Goal: Transaction & Acquisition: Book appointment/travel/reservation

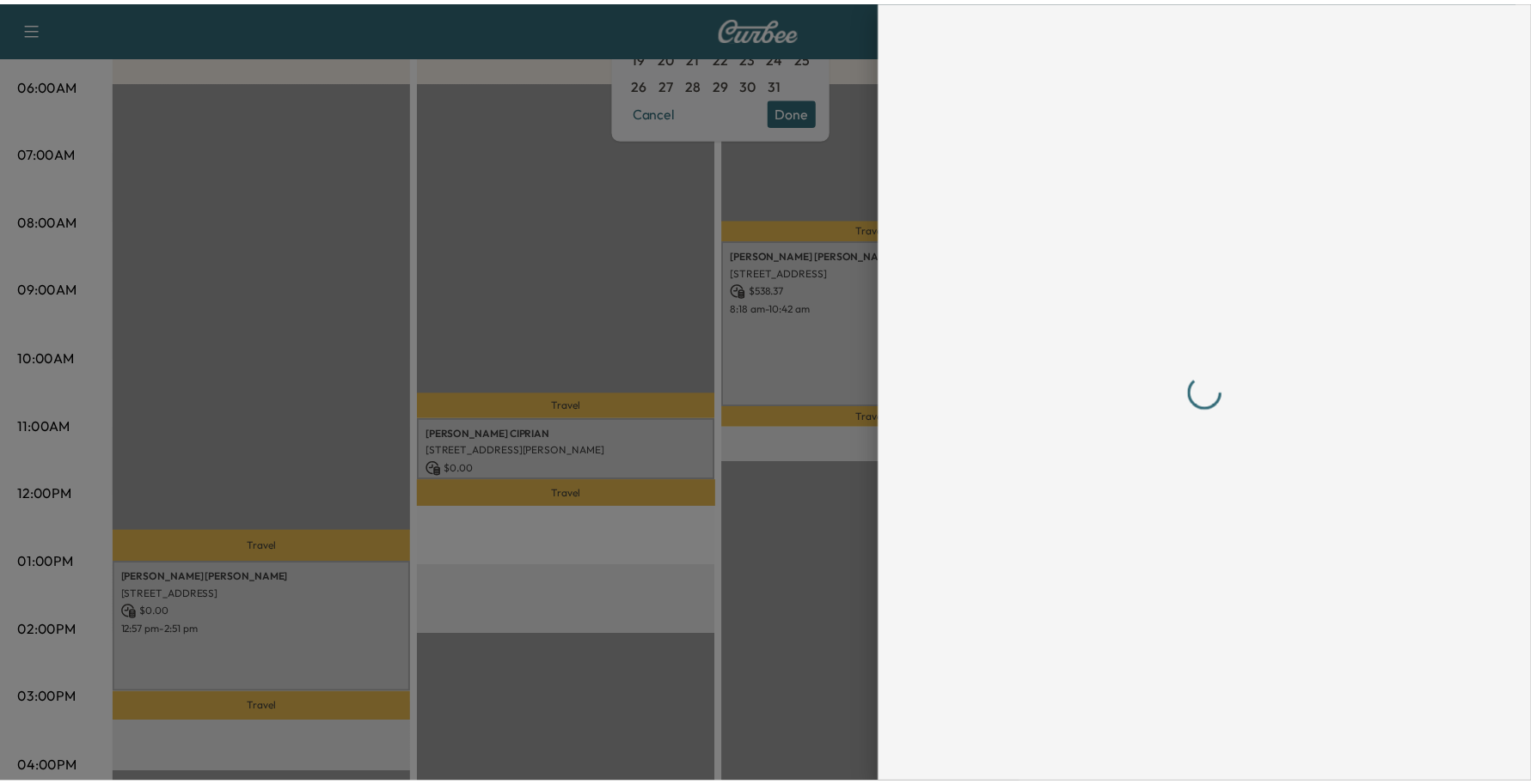
scroll to position [322, 0]
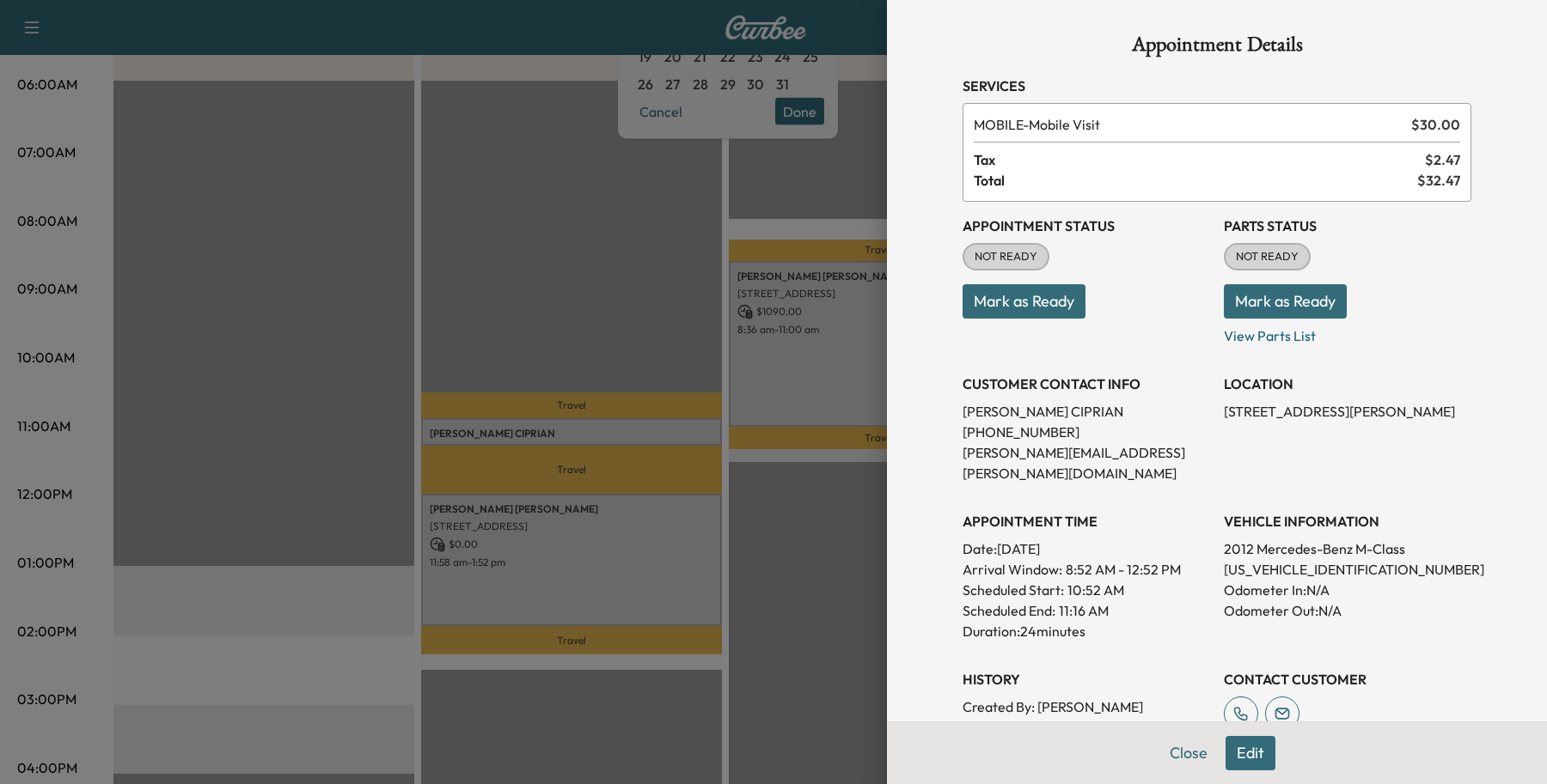
click at [1164, 759] on button "Close" at bounding box center [1188, 753] width 61 height 35
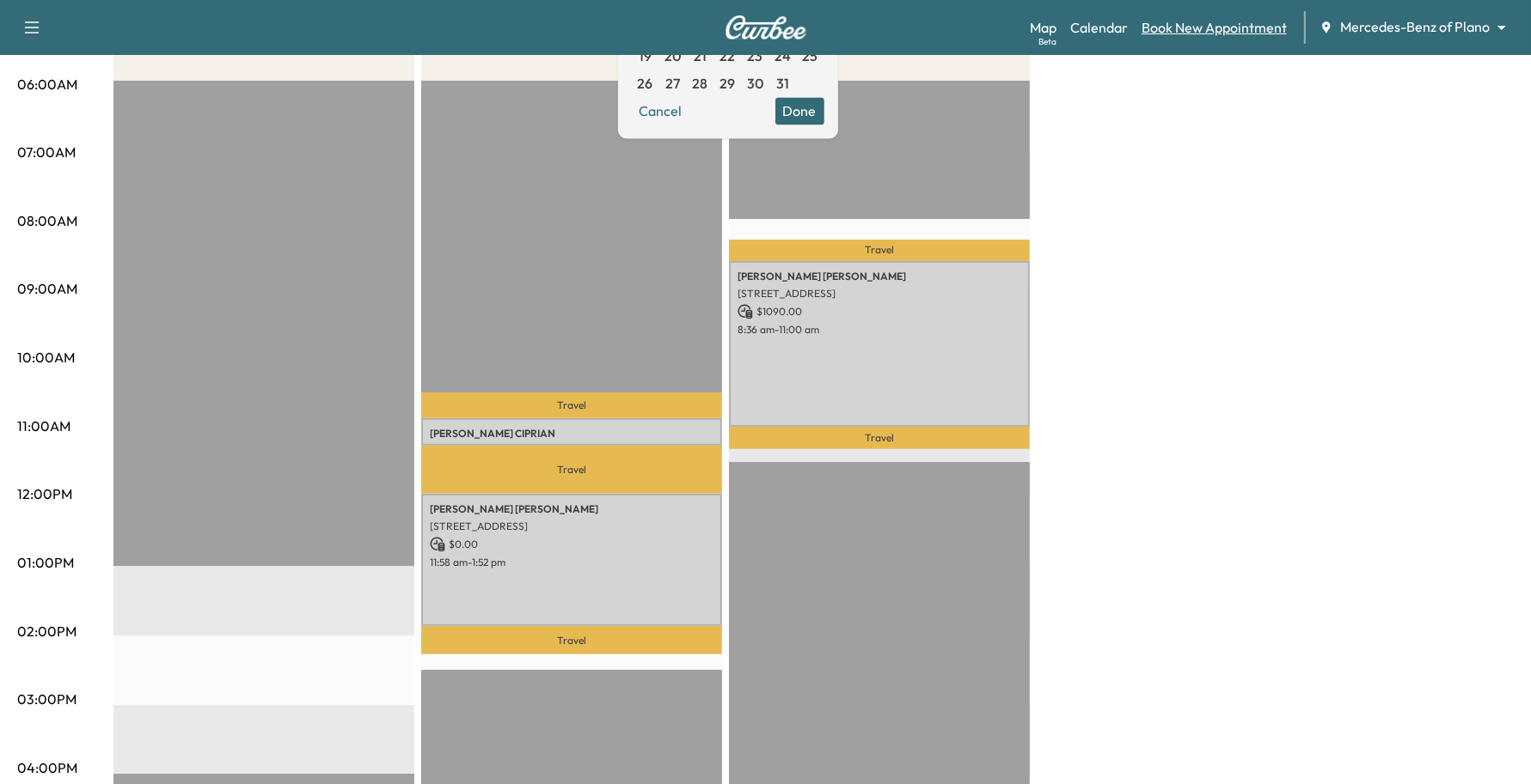
click at [1196, 31] on link "Book New Appointment" at bounding box center [1213, 27] width 145 height 20
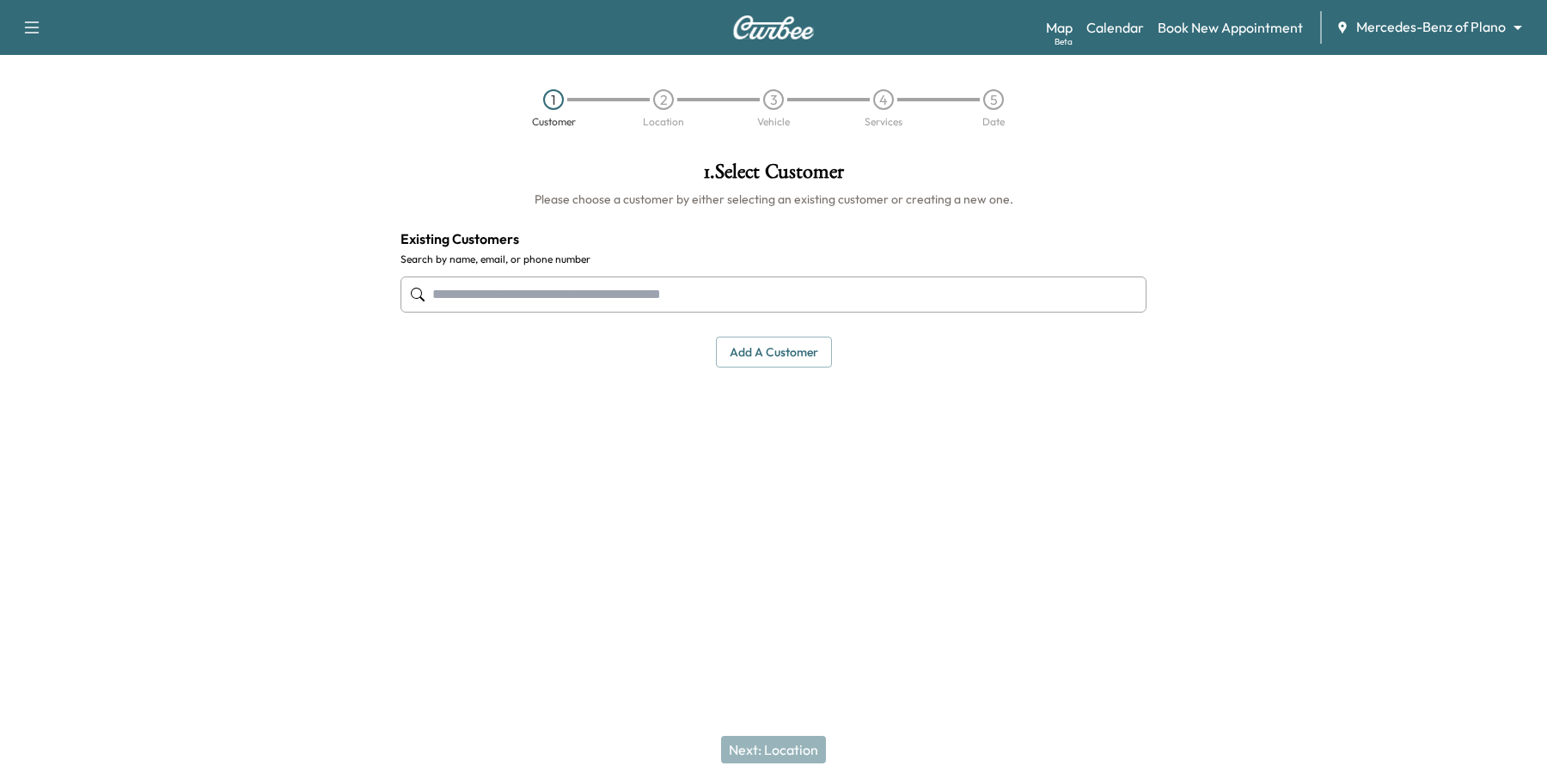
click at [507, 298] on input "text" at bounding box center [773, 295] width 746 height 37
click at [636, 302] on input "**********" at bounding box center [773, 295] width 746 height 37
type input "**********"
click at [563, 398] on div "1 . Select Customer Please choose a customer by either selecting an existing cu…" at bounding box center [774, 344] width 774 height 392
click at [748, 345] on button "Add a customer" at bounding box center [774, 352] width 116 height 32
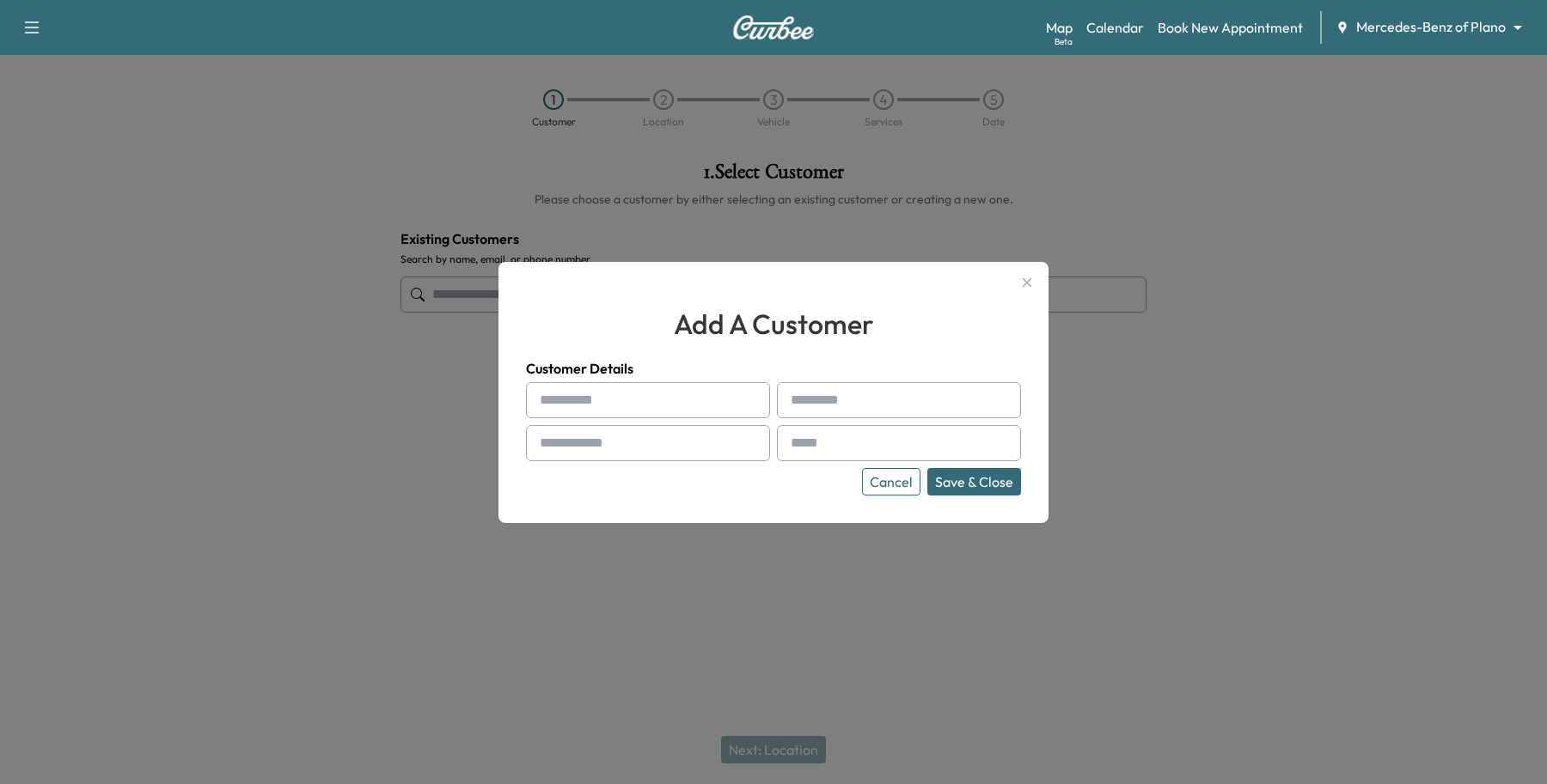
drag, startPoint x: 591, startPoint y: 392, endPoint x: 606, endPoint y: 397, distance: 15.8
click at [591, 392] on input "text" at bounding box center [648, 400] width 244 height 37
drag, startPoint x: 567, startPoint y: 448, endPoint x: 578, endPoint y: 463, distance: 18.6
click at [567, 448] on input "text" at bounding box center [648, 443] width 244 height 37
type input "**********"
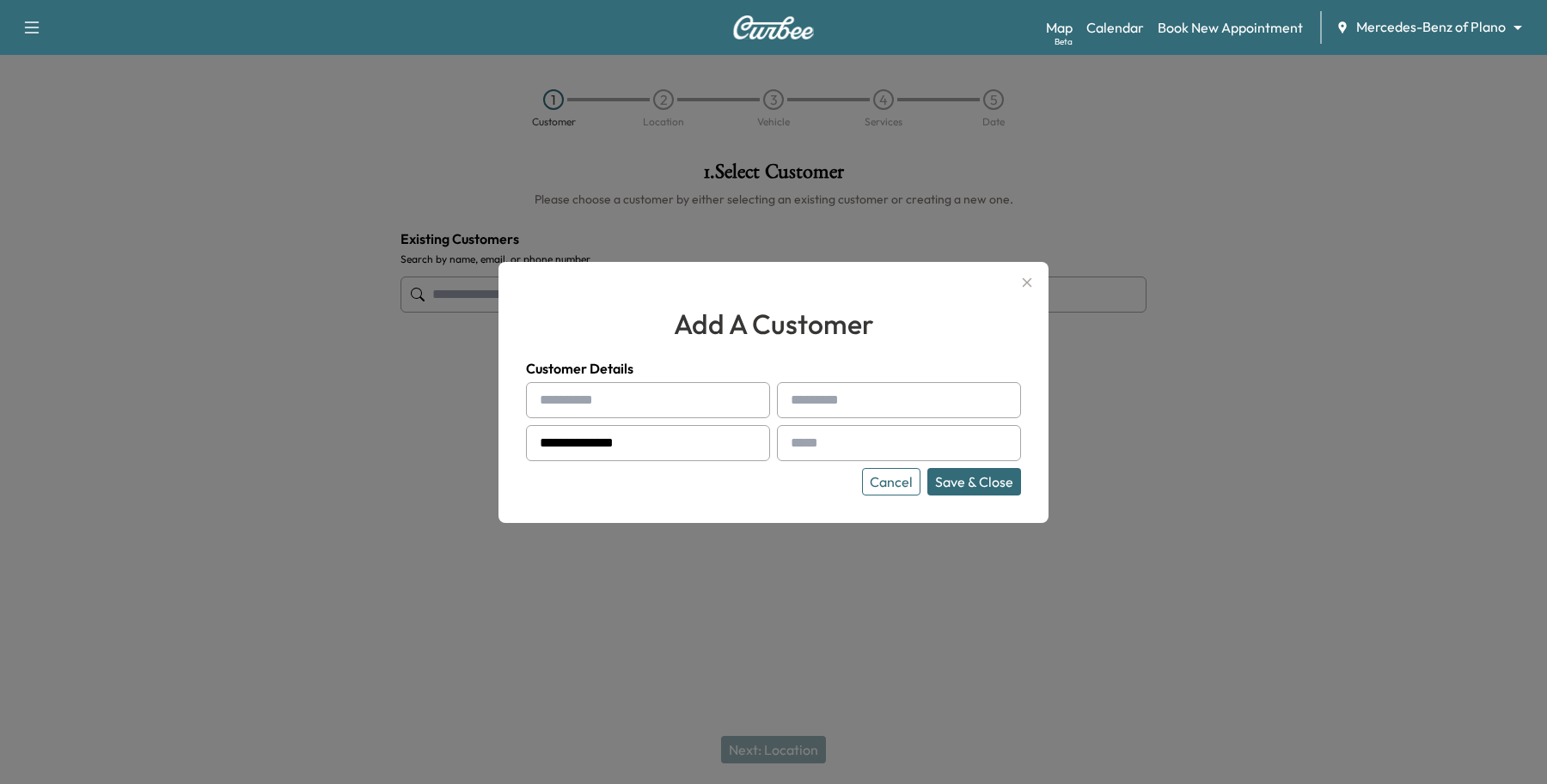
drag, startPoint x: 633, startPoint y: 395, endPoint x: 634, endPoint y: 408, distance: 13.0
click at [633, 398] on input "text" at bounding box center [648, 400] width 244 height 37
type input "*******"
click at [816, 399] on input "text" at bounding box center [899, 400] width 244 height 37
type input "******"
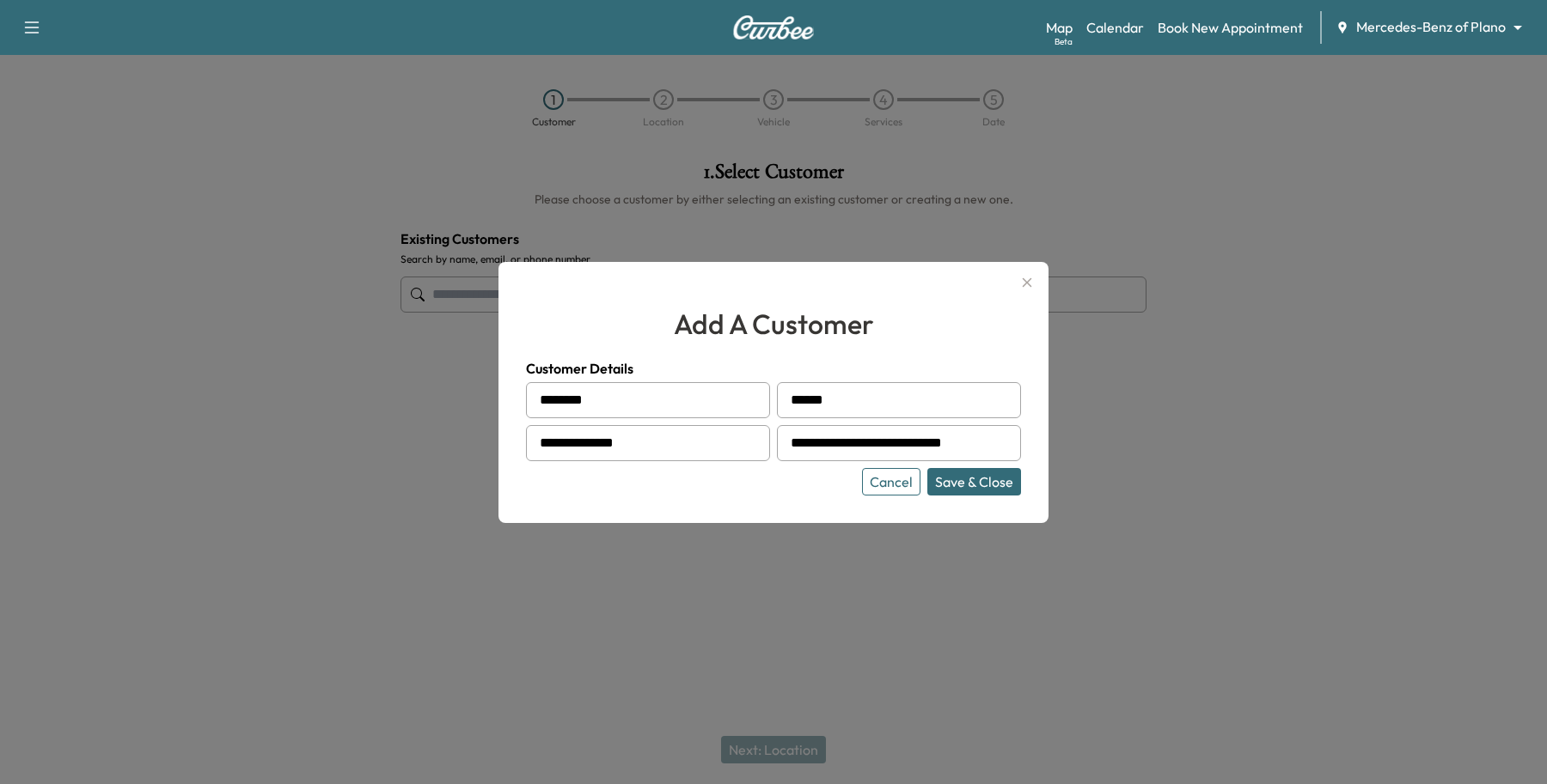
type input "**********"
click at [967, 486] on button "Save & Close" at bounding box center [974, 482] width 93 height 28
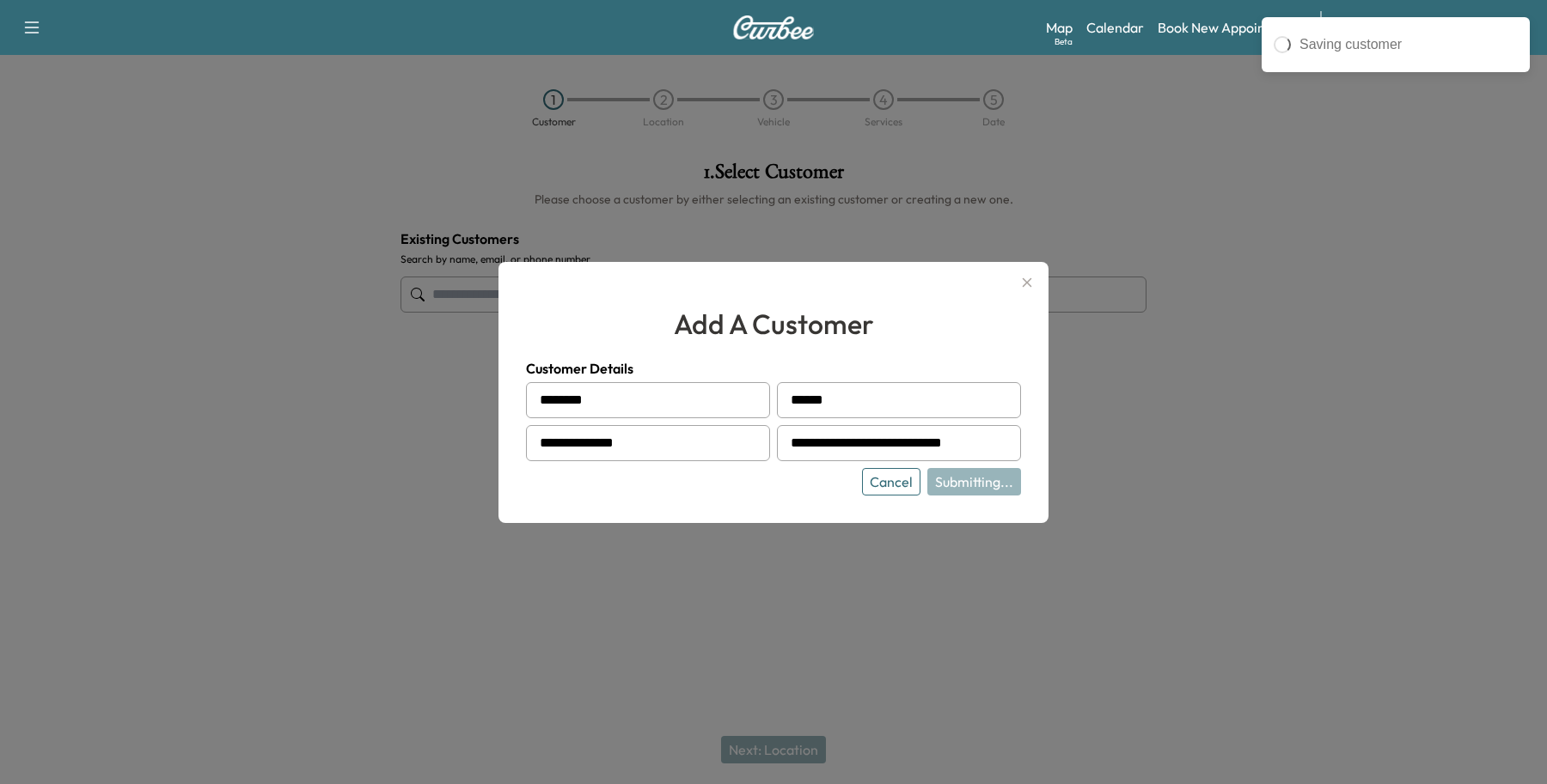
type input "**********"
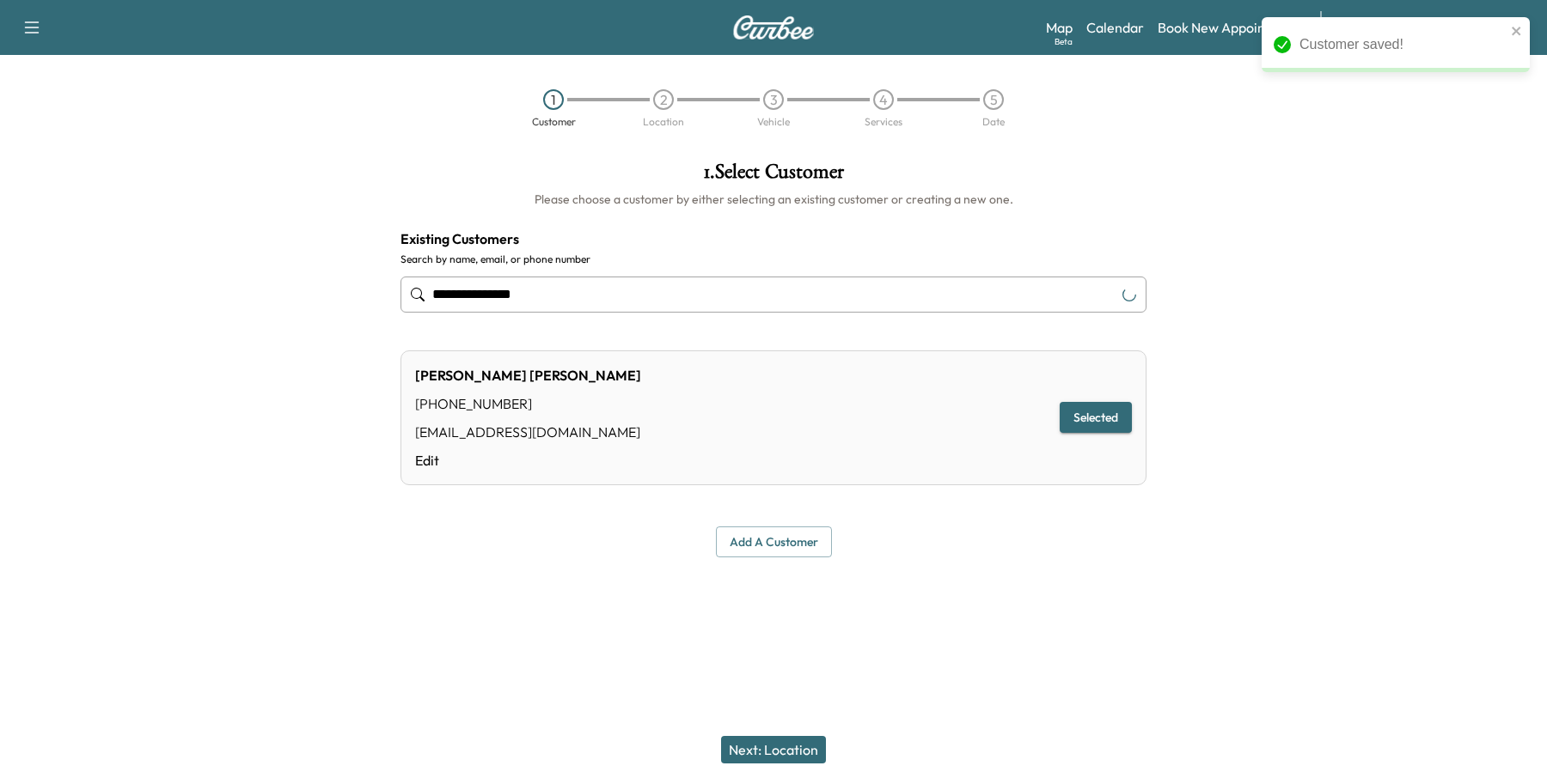
click at [810, 749] on button "Next: Location" at bounding box center [773, 749] width 105 height 28
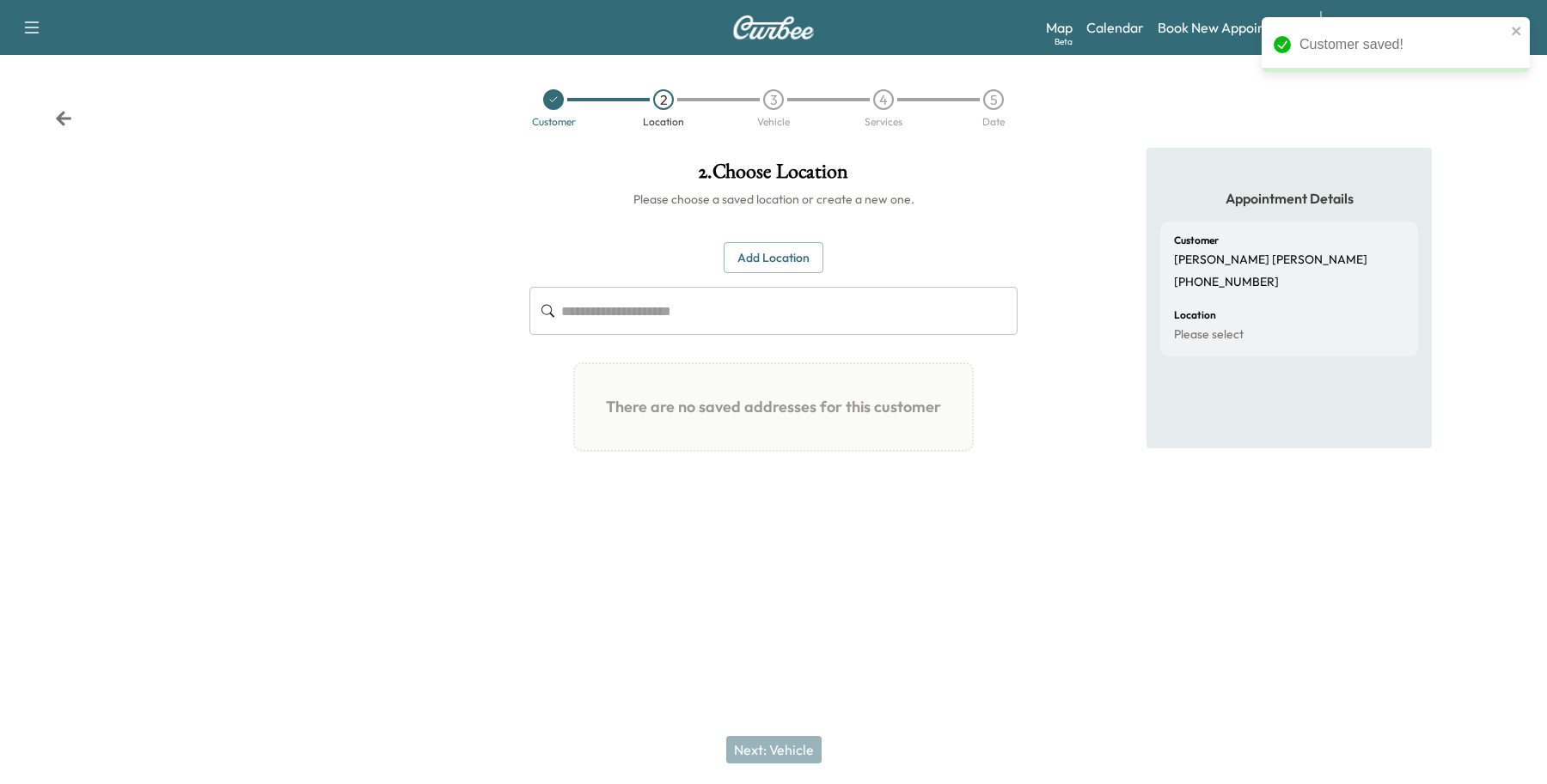
click at [787, 275] on div "Add Location ​ There are no saved addresses for this customer Add a Location Ad…" at bounding box center [773, 354] width 488 height 224
click at [805, 249] on button "Add Location" at bounding box center [774, 258] width 100 height 32
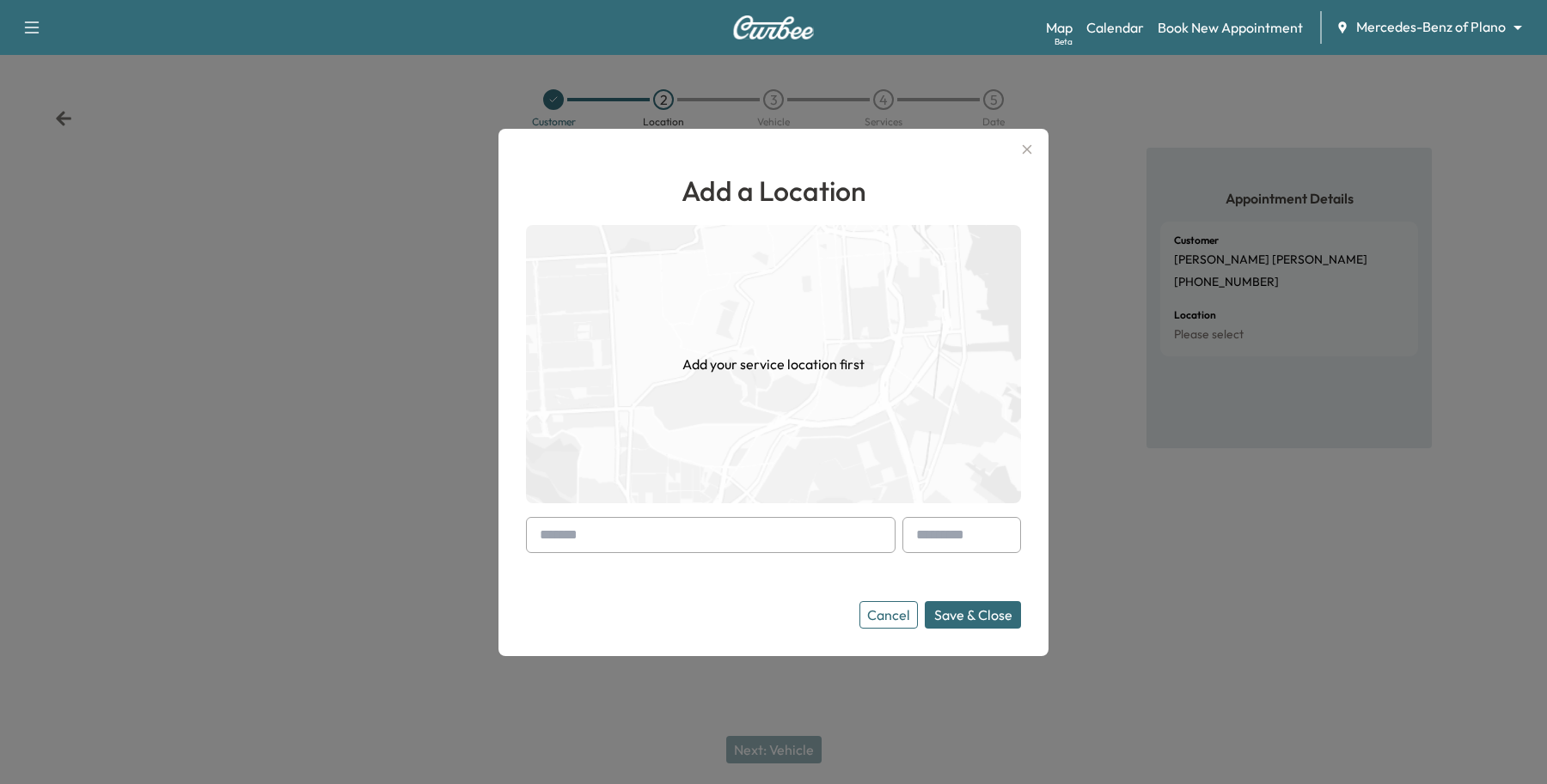
click at [695, 544] on input "text" at bounding box center [711, 536] width 369 height 37
click at [676, 534] on input "text" at bounding box center [711, 536] width 369 height 37
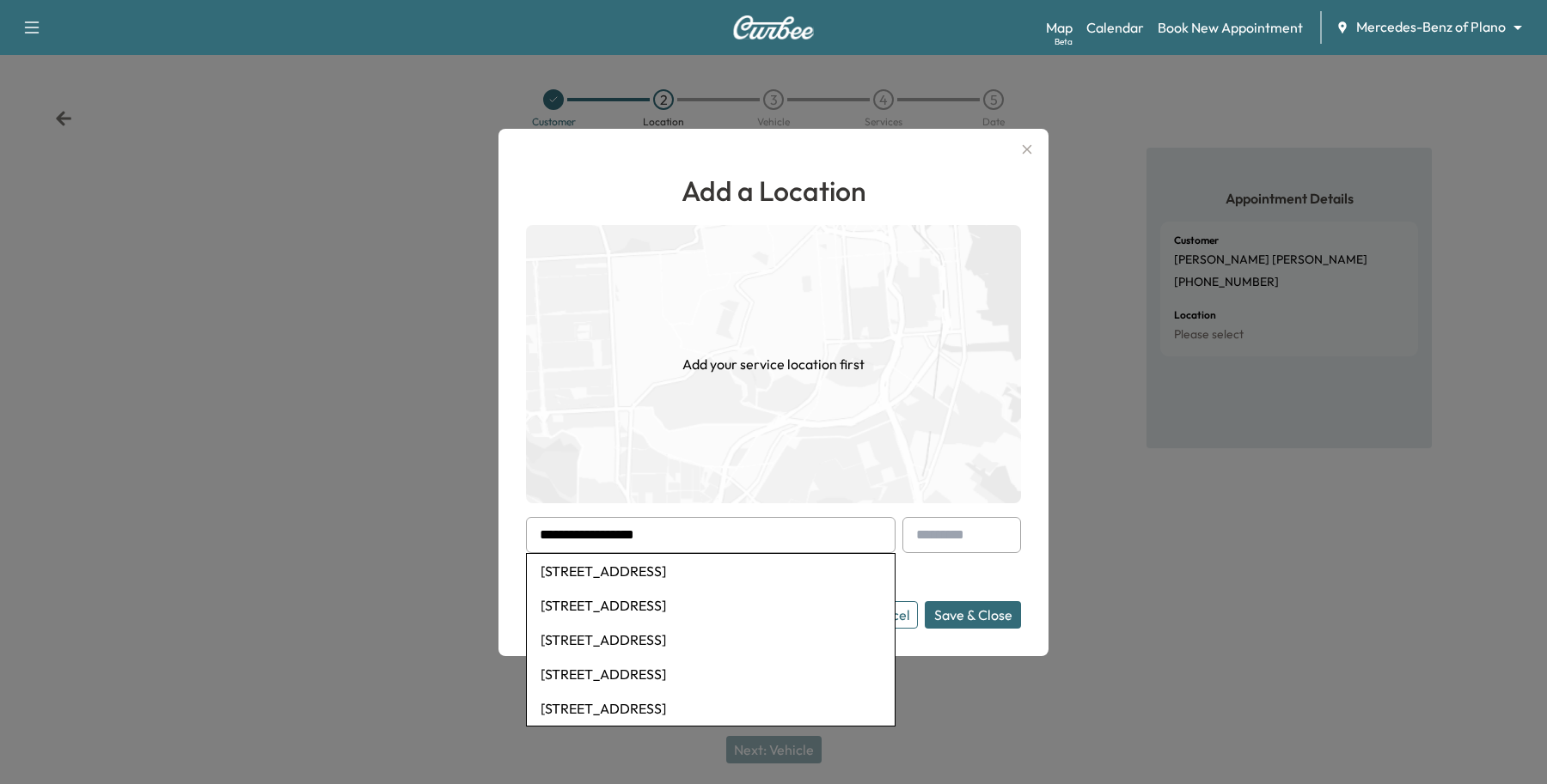
click at [637, 535] on input "**********" at bounding box center [711, 536] width 369 height 37
click at [651, 575] on li "[STREET_ADDRESS]" at bounding box center [711, 571] width 368 height 35
type input "**********"
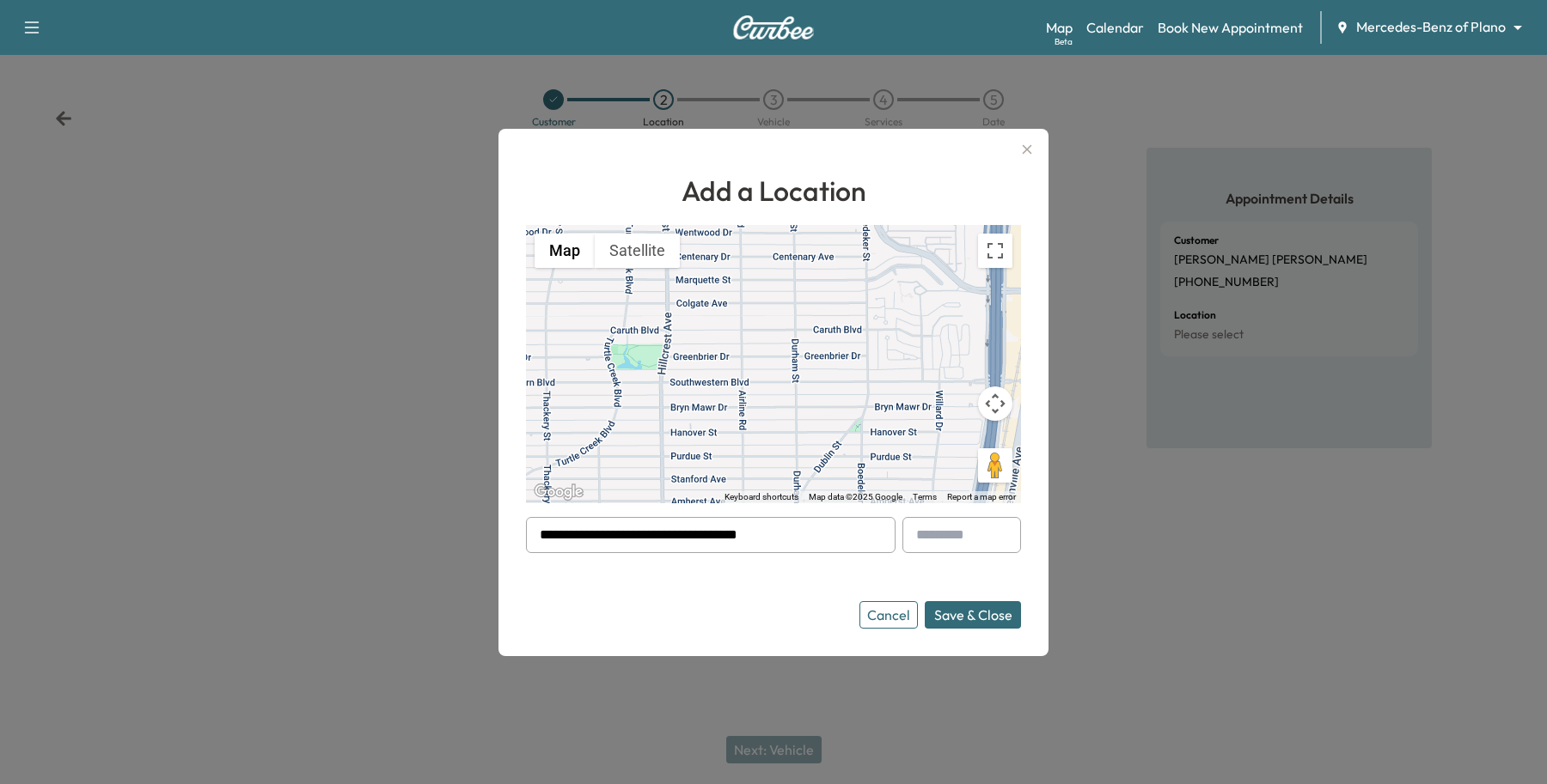
click at [977, 615] on button "Save & Close" at bounding box center [973, 615] width 96 height 28
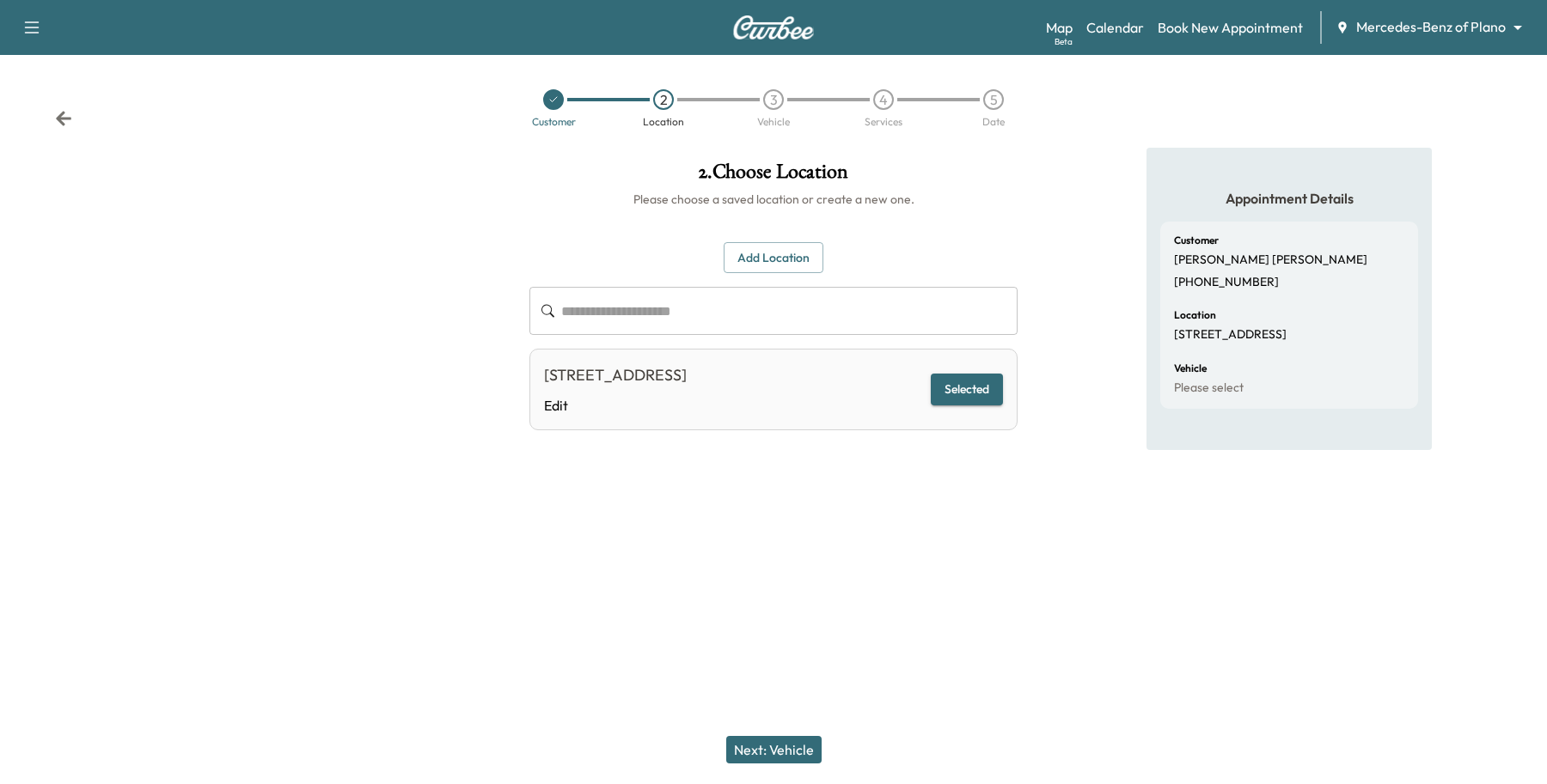
click at [772, 744] on button "Next: Vehicle" at bounding box center [774, 749] width 95 height 28
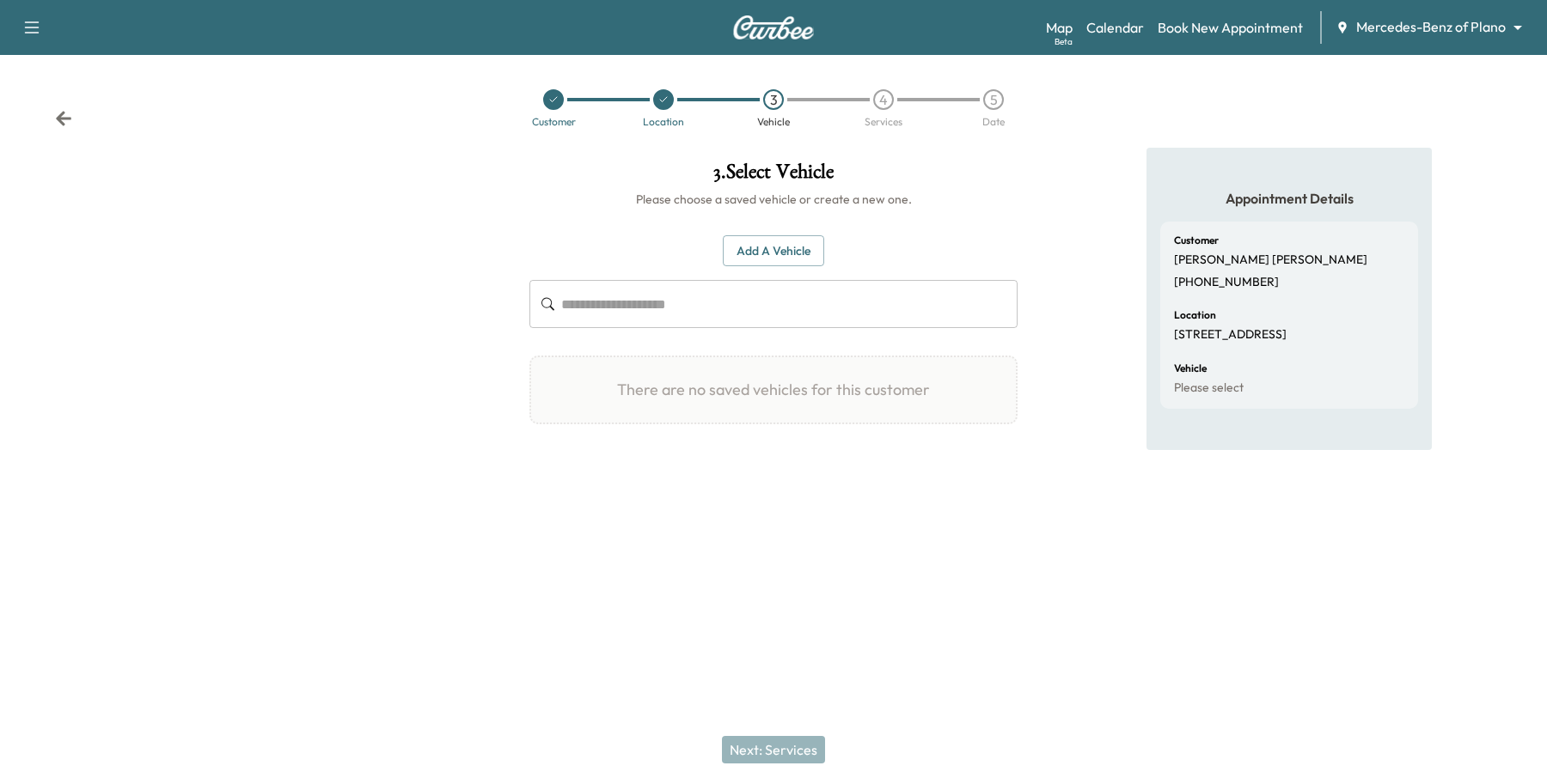
click at [799, 242] on button "Add a Vehicle" at bounding box center [773, 251] width 101 height 32
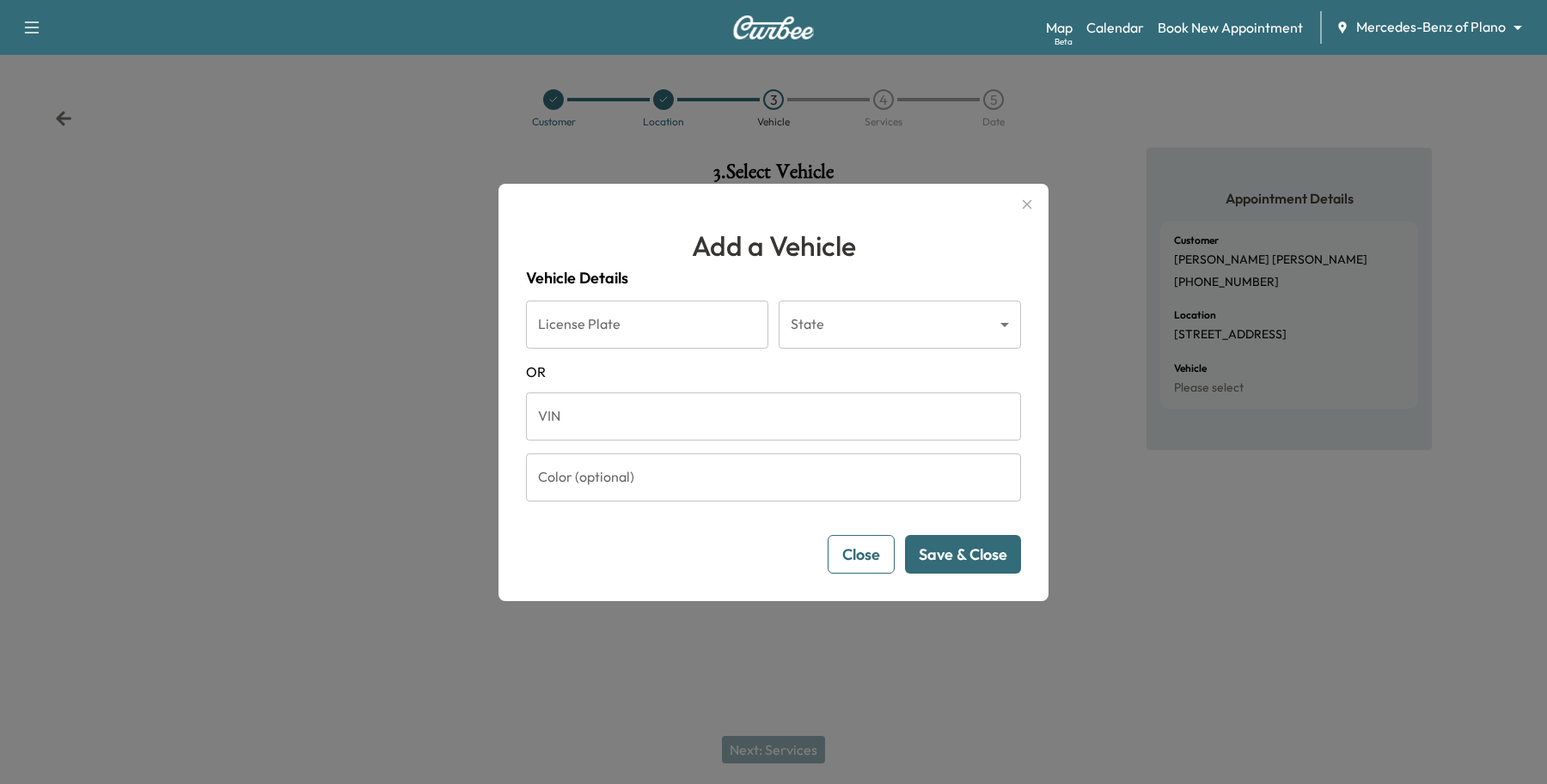
click at [653, 422] on input "VIN" at bounding box center [774, 417] width 495 height 48
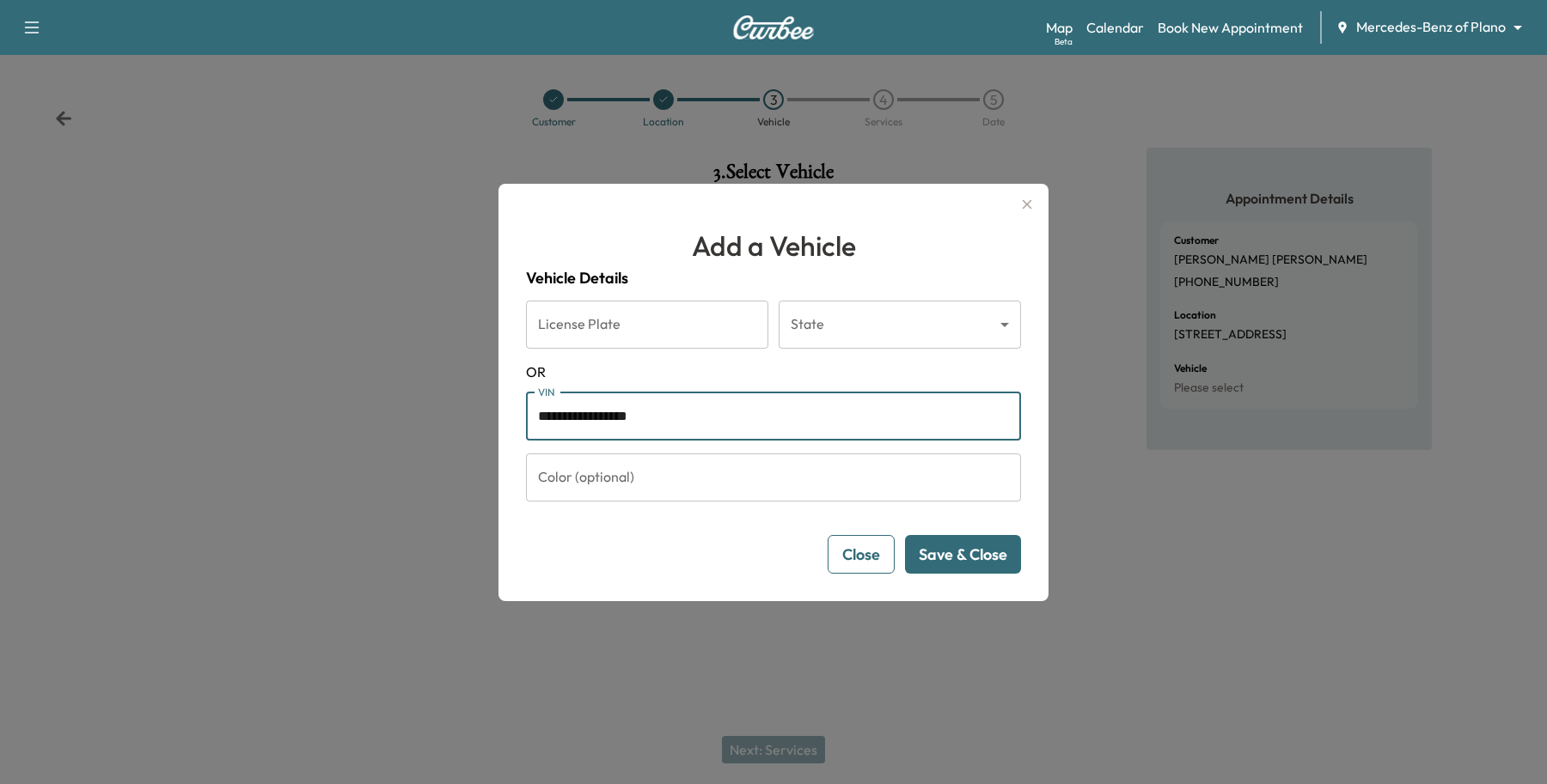
type input "**********"
click at [999, 571] on button "Save & Close" at bounding box center [962, 554] width 116 height 38
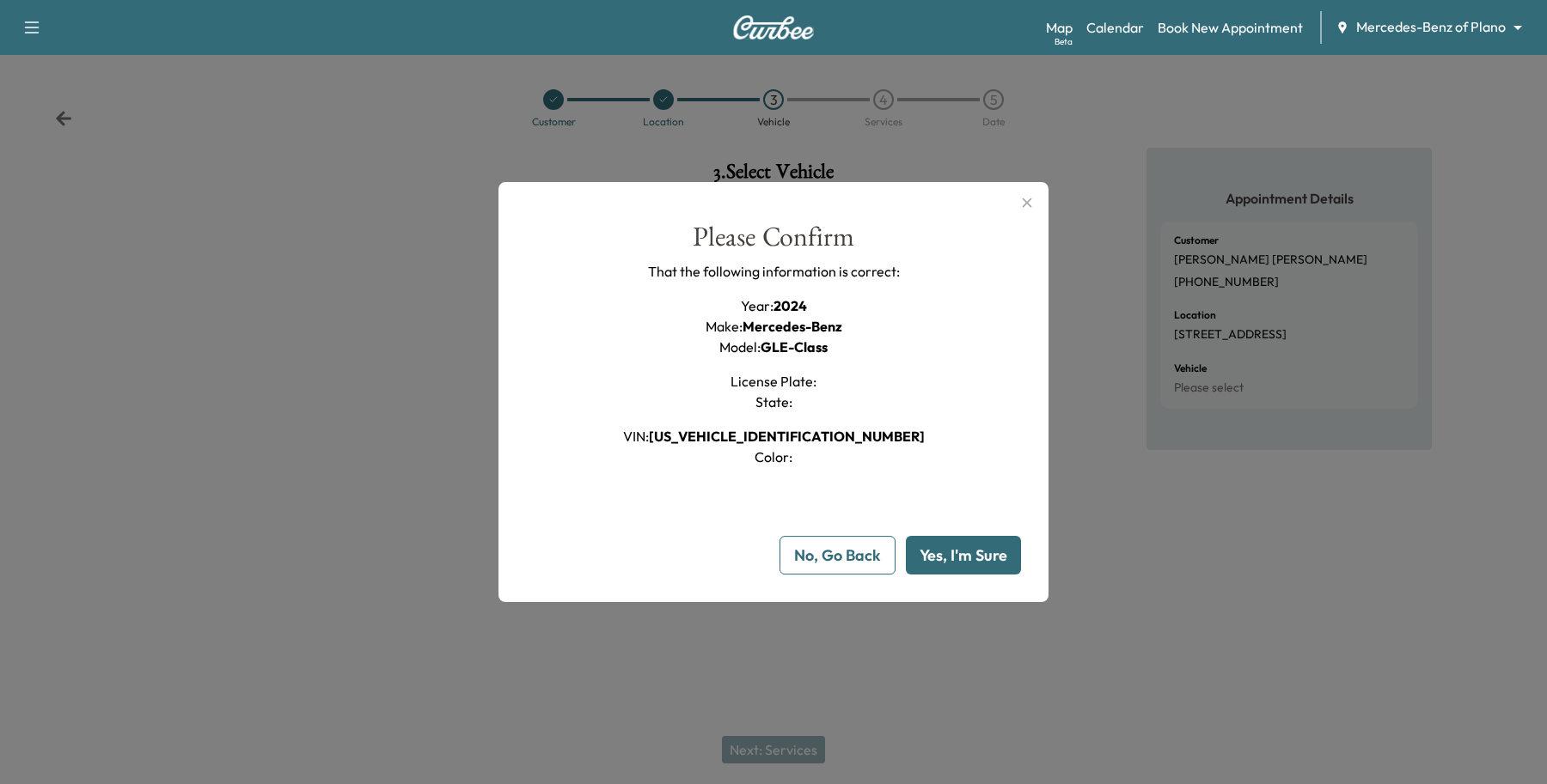
click at [1006, 555] on button "Yes, I'm Sure" at bounding box center [963, 555] width 115 height 38
click at [953, 555] on button "Yes, I'm Sure" at bounding box center [963, 555] width 115 height 38
click at [849, 551] on button "No, Go Back" at bounding box center [837, 555] width 116 height 38
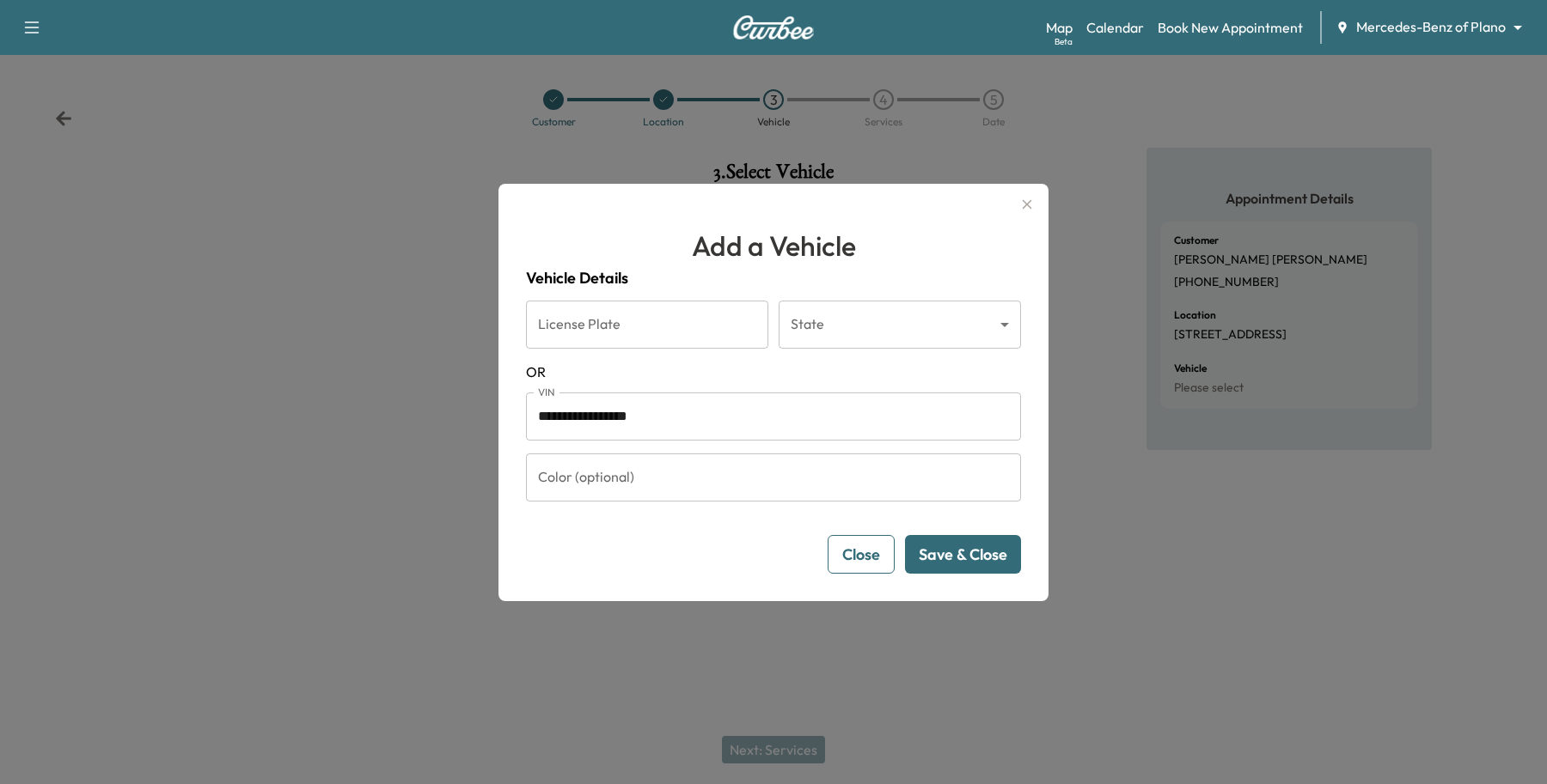
click at [984, 545] on button "Save & Close" at bounding box center [962, 554] width 116 height 38
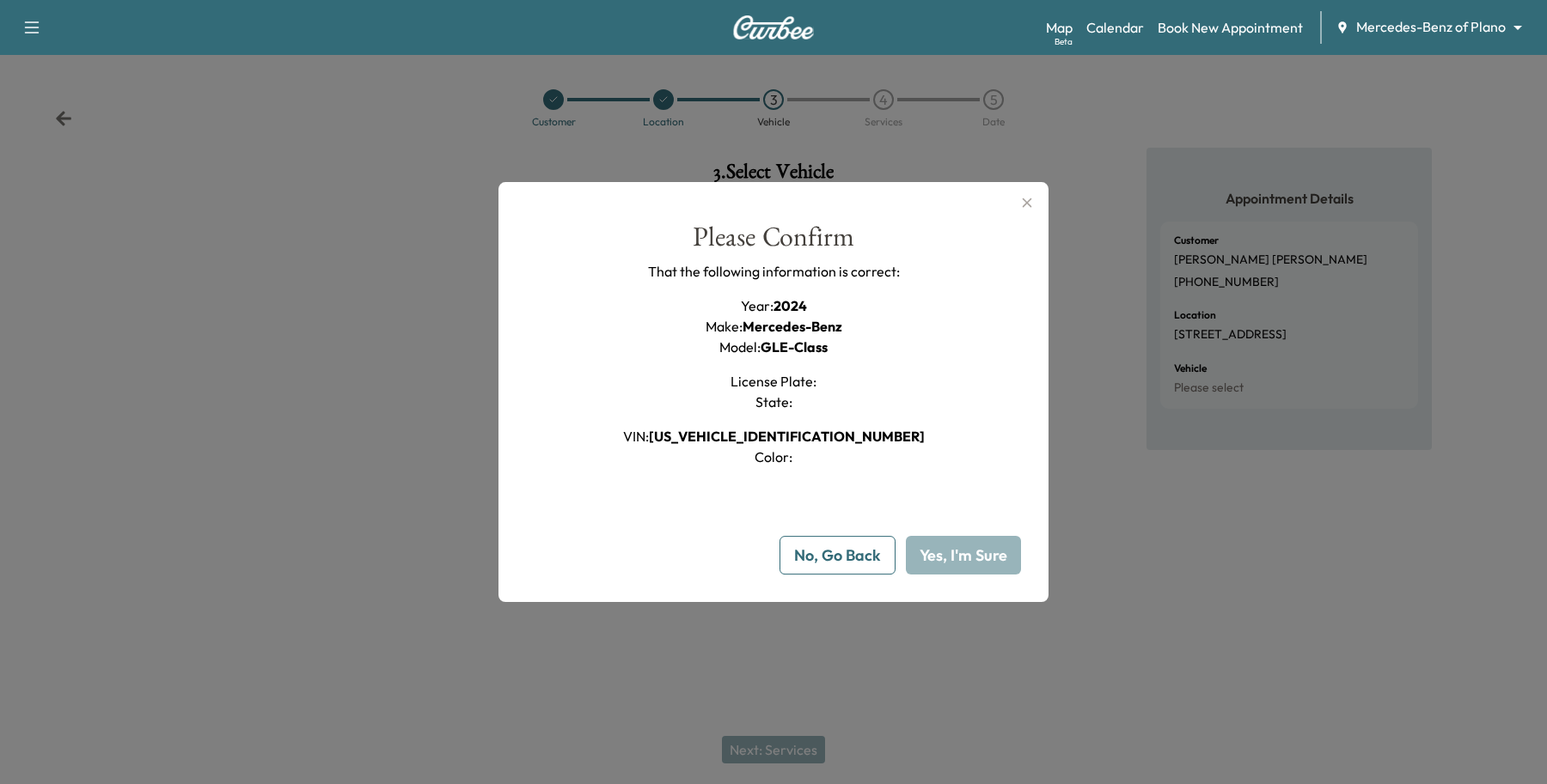
click at [850, 555] on button "No, Go Back" at bounding box center [837, 555] width 116 height 38
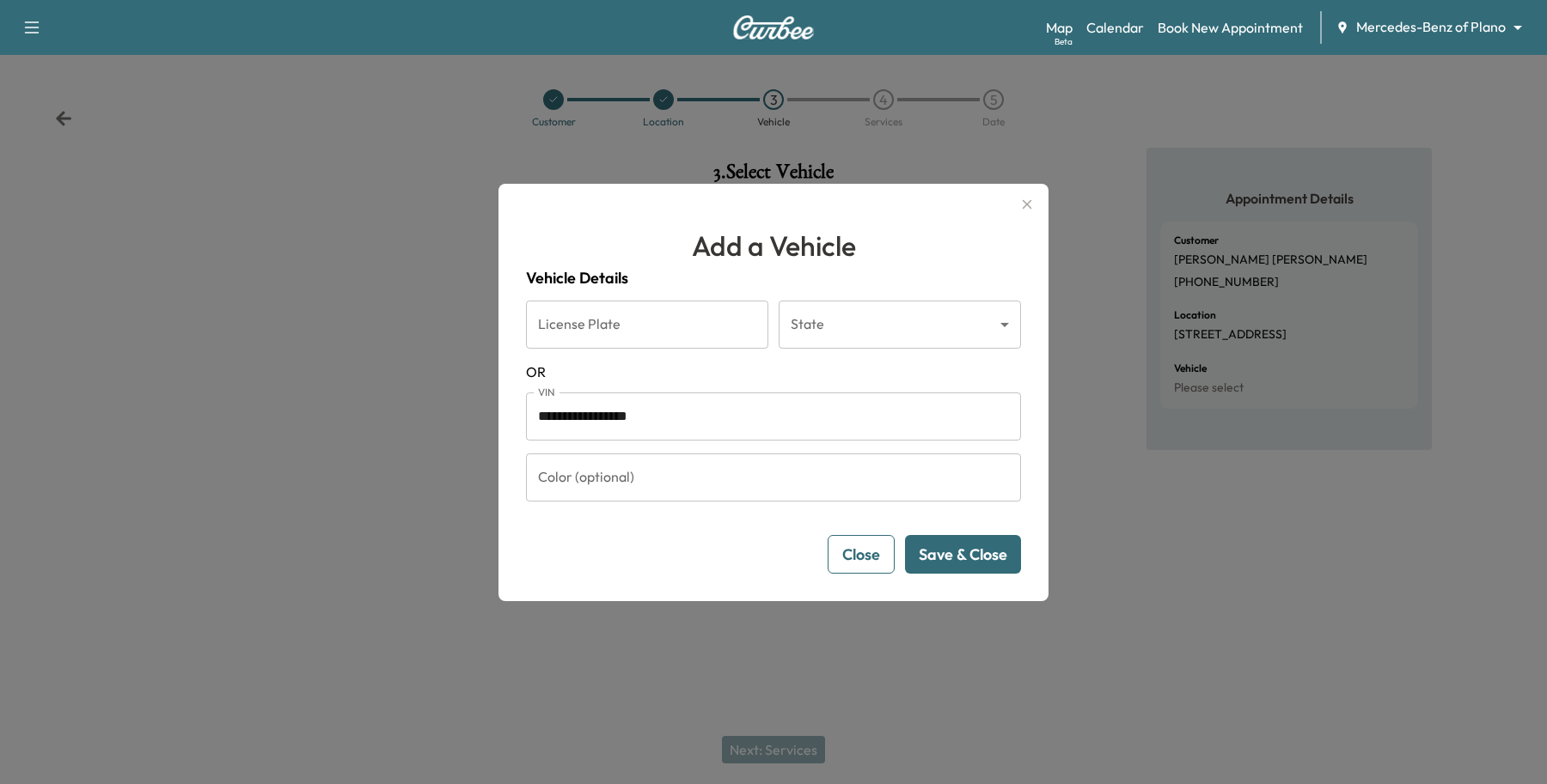
click at [950, 555] on button "Save & Close" at bounding box center [962, 554] width 116 height 38
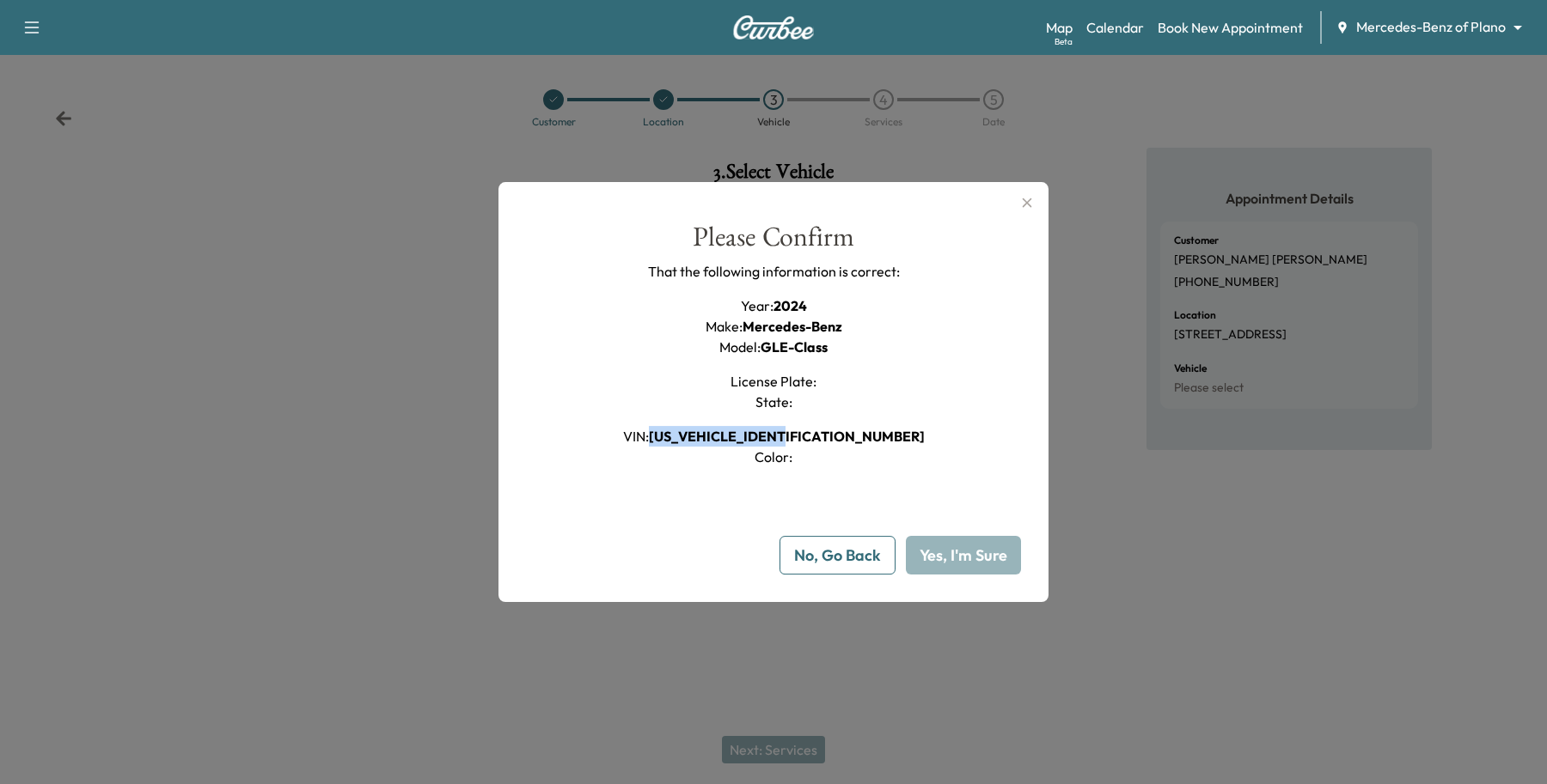
drag, startPoint x: 879, startPoint y: 441, endPoint x: 716, endPoint y: 444, distance: 163.0
click at [716, 444] on div "Please Confirm That the following information is correct: Year : 2024 Make : Me…" at bounding box center [774, 345] width 495 height 245
copy span "[US_VEHICLE_IDENTIFICATION_NUMBER]"
click at [824, 564] on button "No, Go Back" at bounding box center [837, 555] width 116 height 38
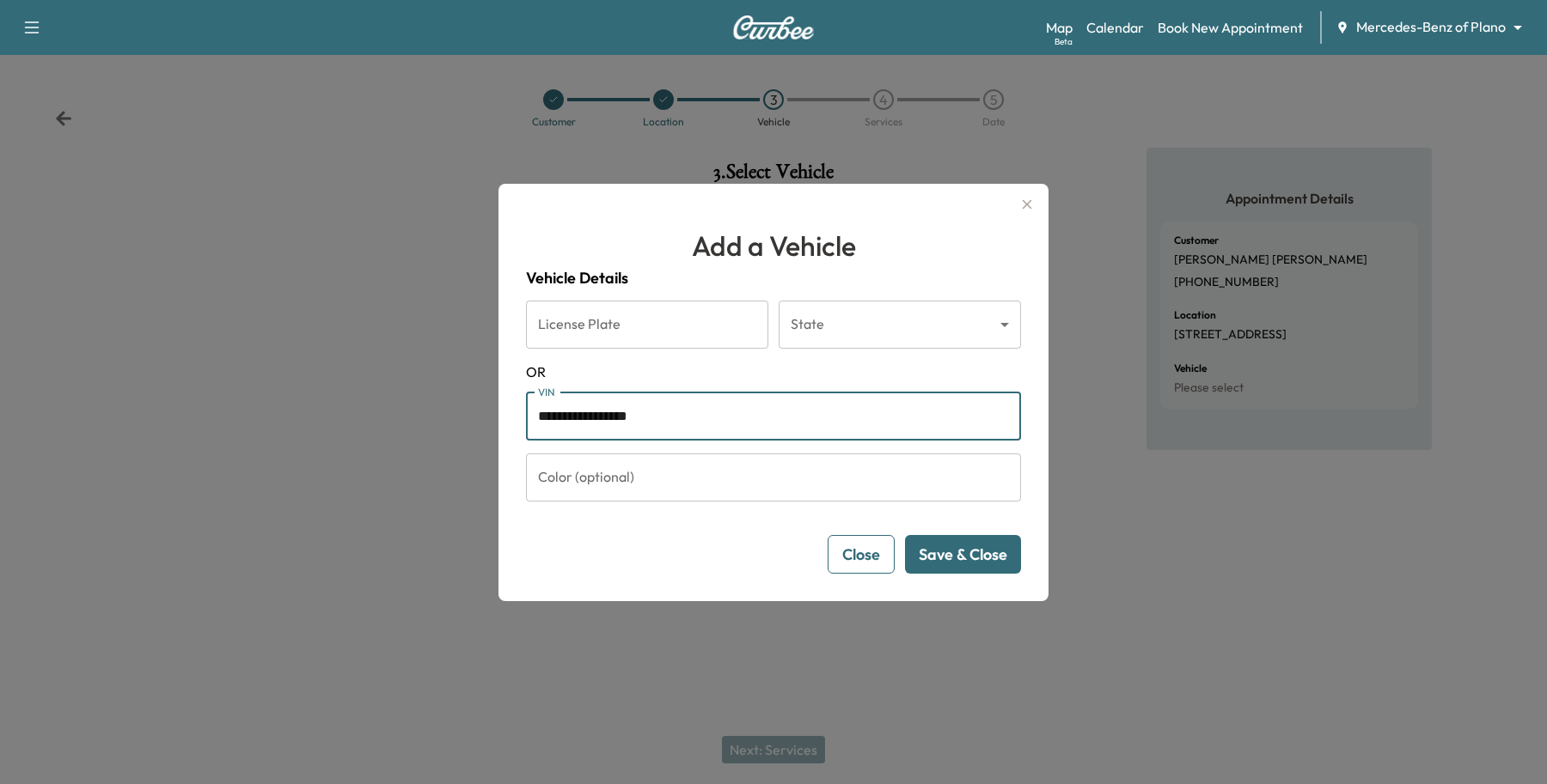
drag, startPoint x: 800, startPoint y: 428, endPoint x: 78, endPoint y: 340, distance: 727.3
click at [101, 349] on div "**********" at bounding box center [774, 392] width 1547 height 784
click at [976, 564] on button "Save & Close" at bounding box center [962, 554] width 116 height 38
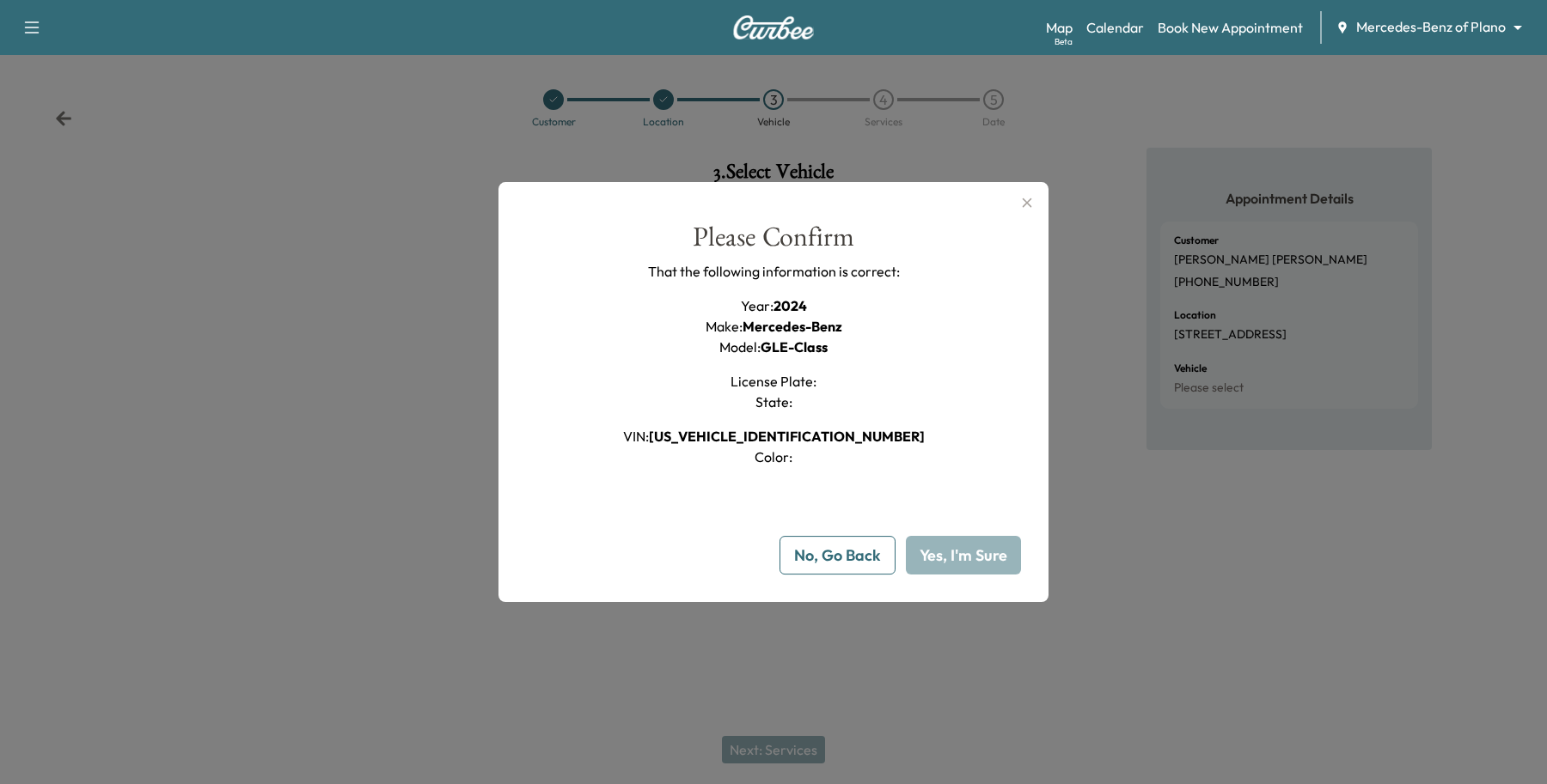
click at [958, 565] on button "Yes, I'm Sure" at bounding box center [963, 555] width 115 height 38
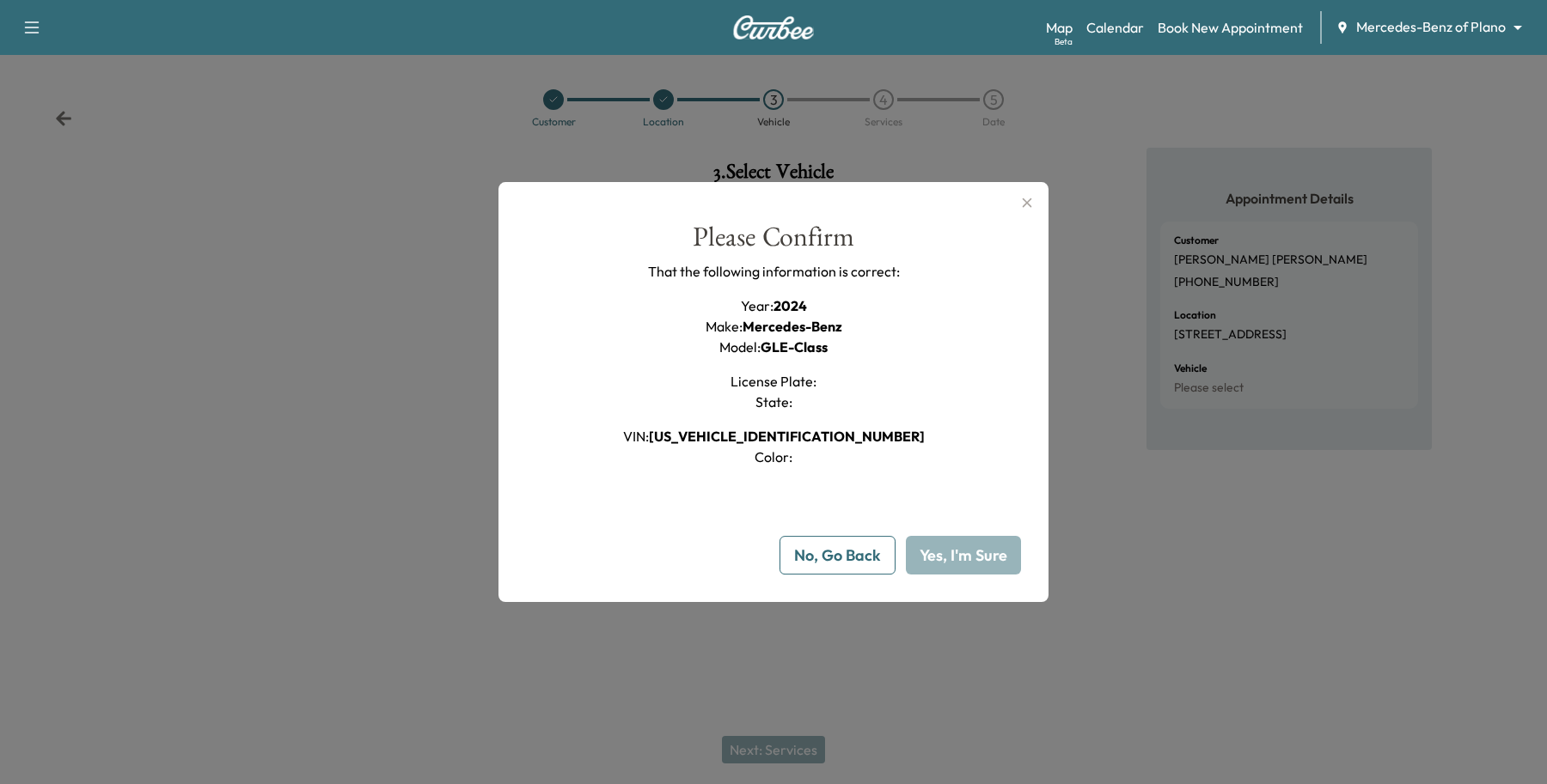
click at [958, 565] on button "Yes, I'm Sure" at bounding box center [963, 555] width 115 height 38
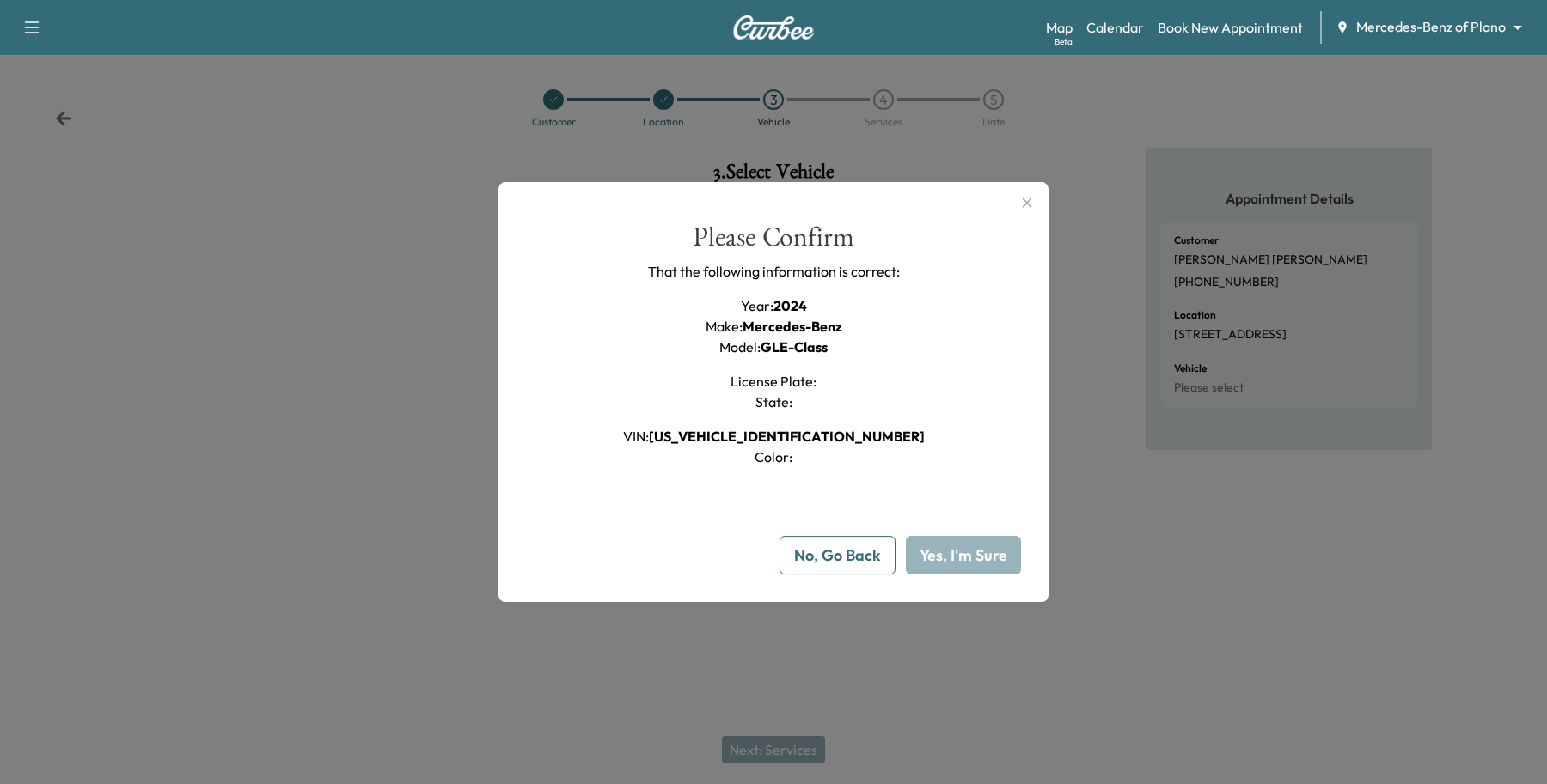
click at [958, 565] on button "Yes, I'm Sure" at bounding box center [963, 555] width 115 height 38
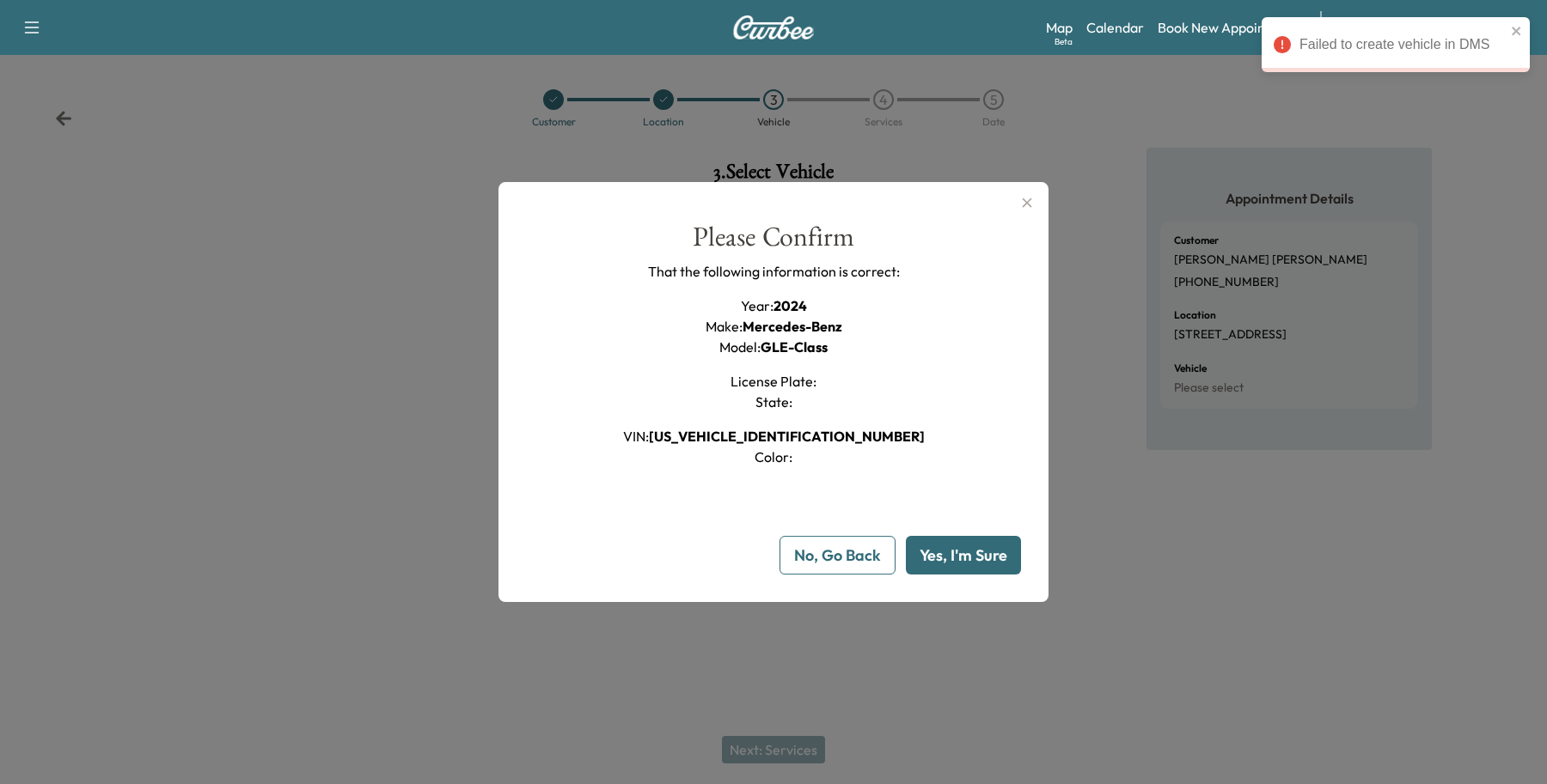
click at [958, 565] on button "Yes, I'm Sure" at bounding box center [963, 555] width 115 height 38
click at [834, 561] on button "No, Go Back" at bounding box center [837, 555] width 116 height 38
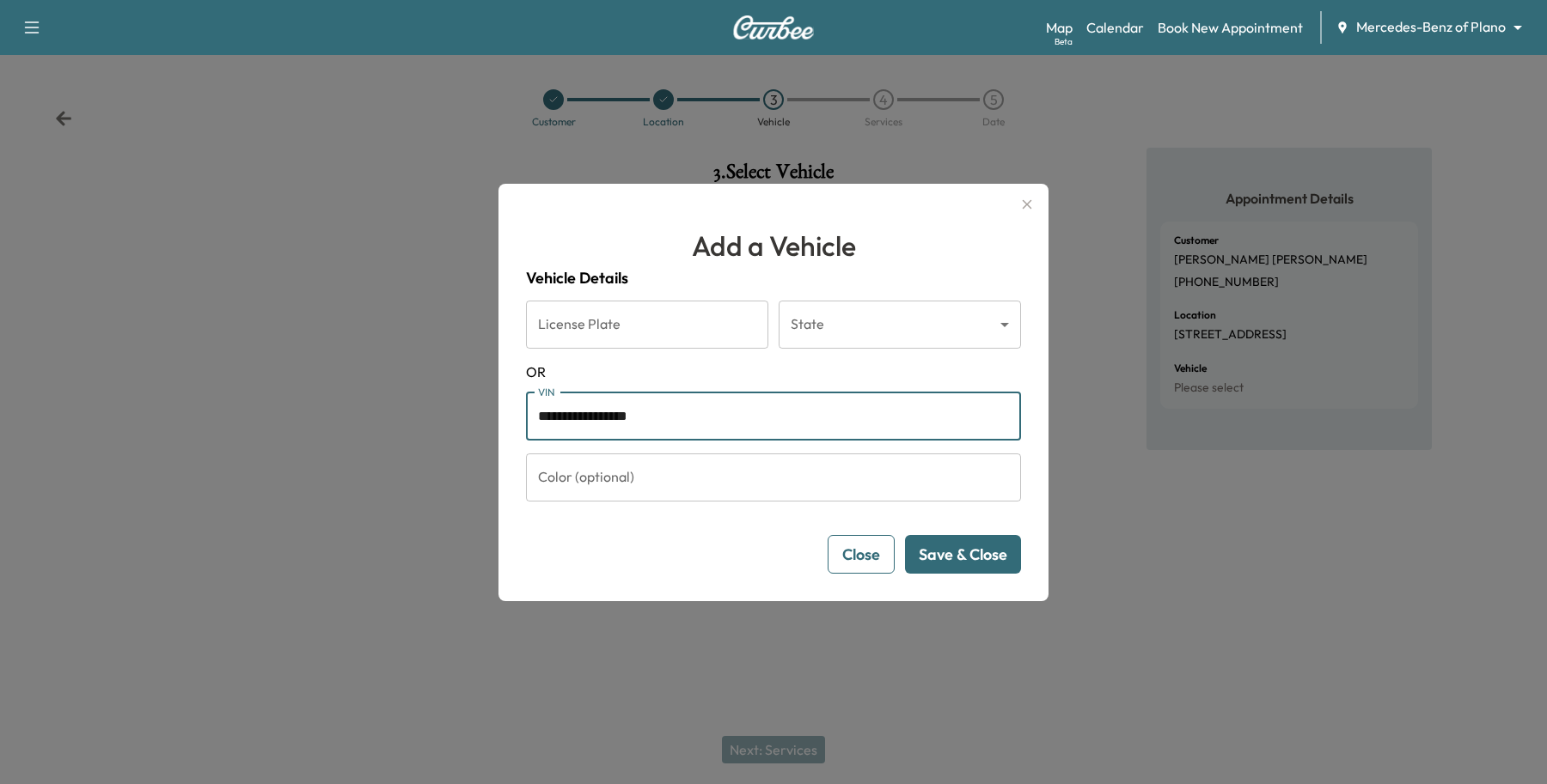
drag, startPoint x: 688, startPoint y: 421, endPoint x: 539, endPoint y: 431, distance: 149.3
click at [540, 430] on input "**********" at bounding box center [774, 417] width 495 height 48
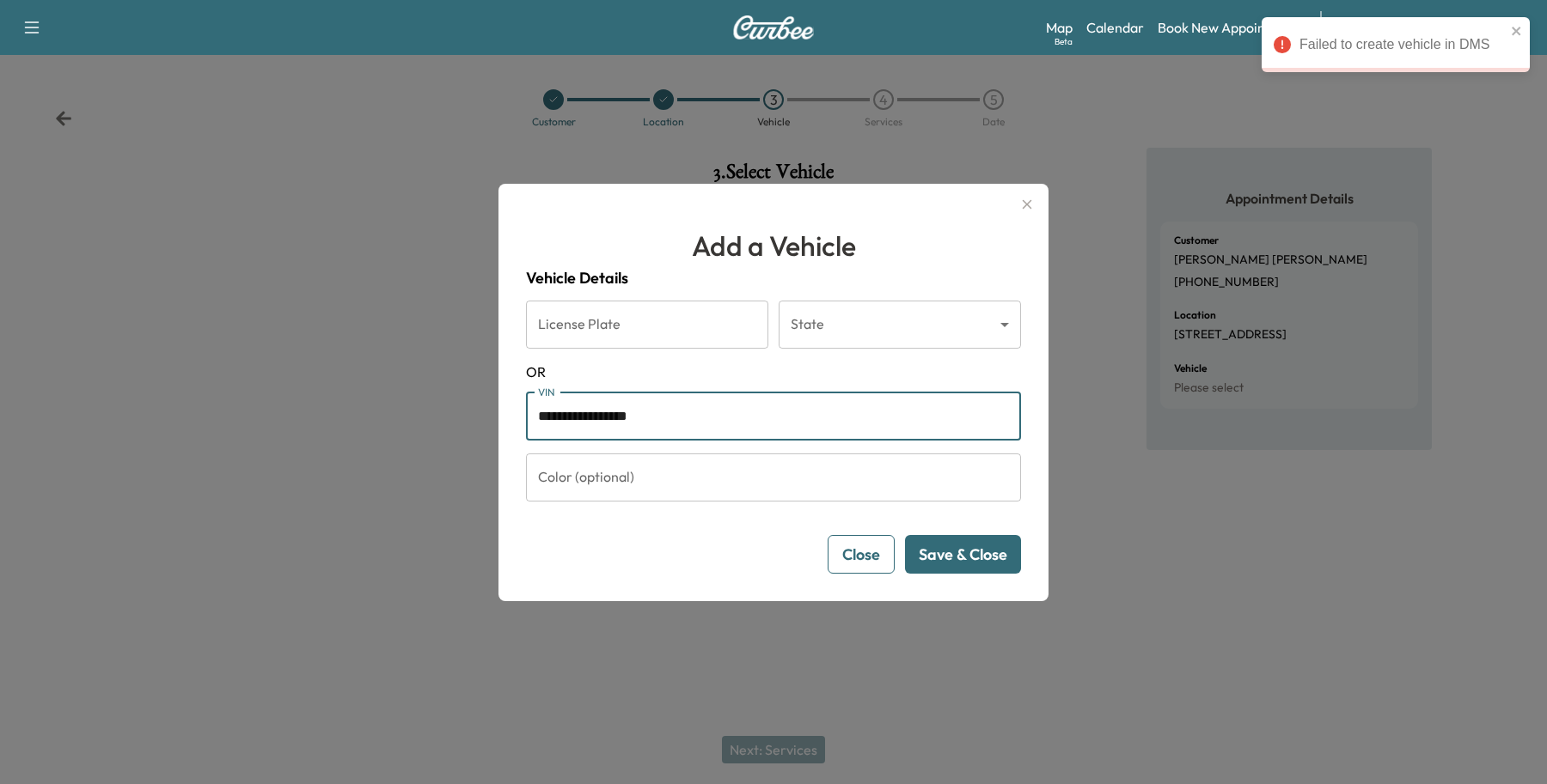
drag, startPoint x: 711, startPoint y: 406, endPoint x: 47, endPoint y: 381, distance: 664.5
click at [160, 404] on div "**********" at bounding box center [774, 392] width 1547 height 784
click at [925, 535] on button "Save & Close" at bounding box center [962, 554] width 116 height 38
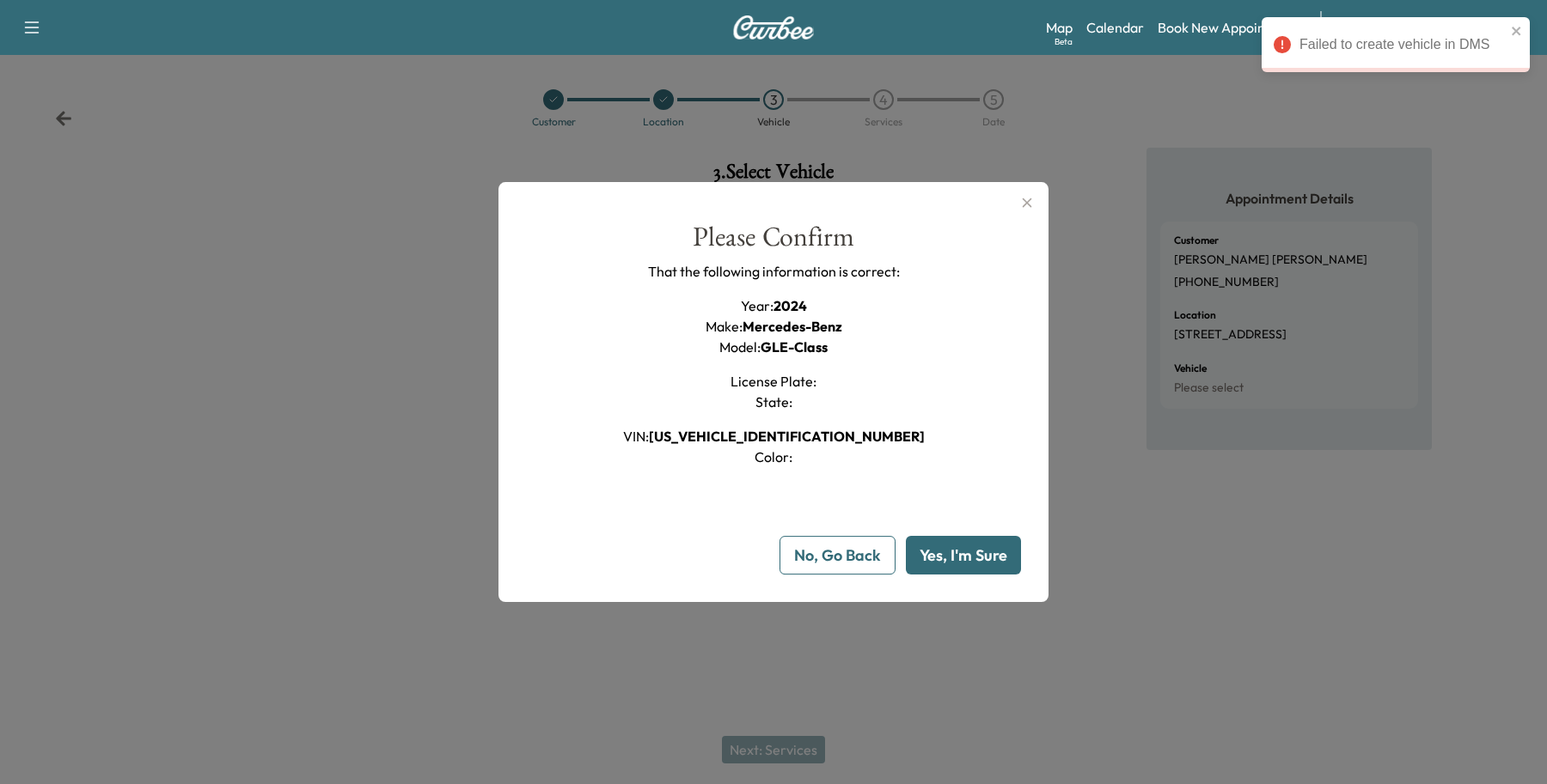
click at [951, 561] on button "Yes, I'm Sure" at bounding box center [963, 555] width 115 height 38
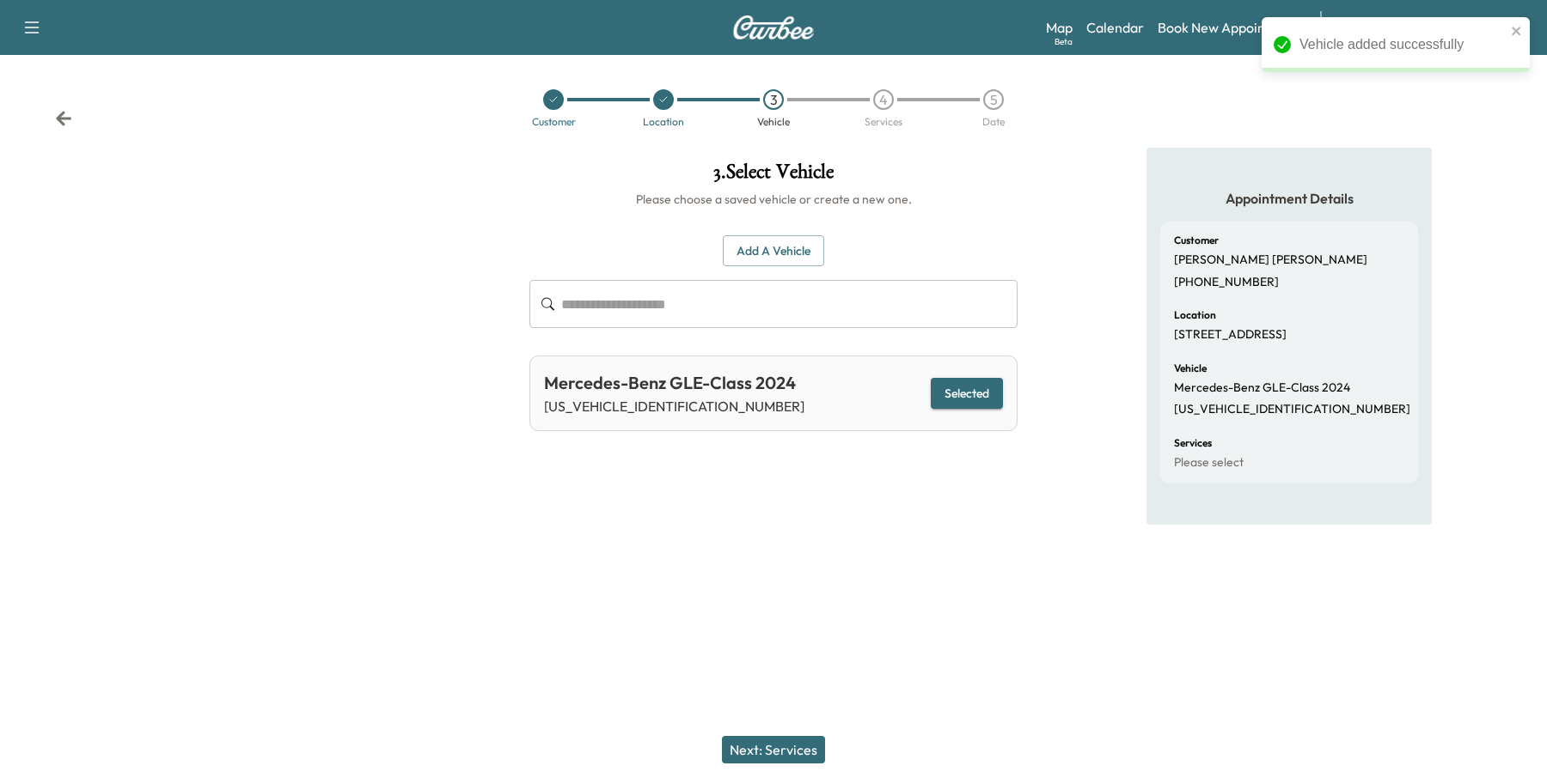
click at [754, 758] on button "Next: Services" at bounding box center [773, 749] width 103 height 28
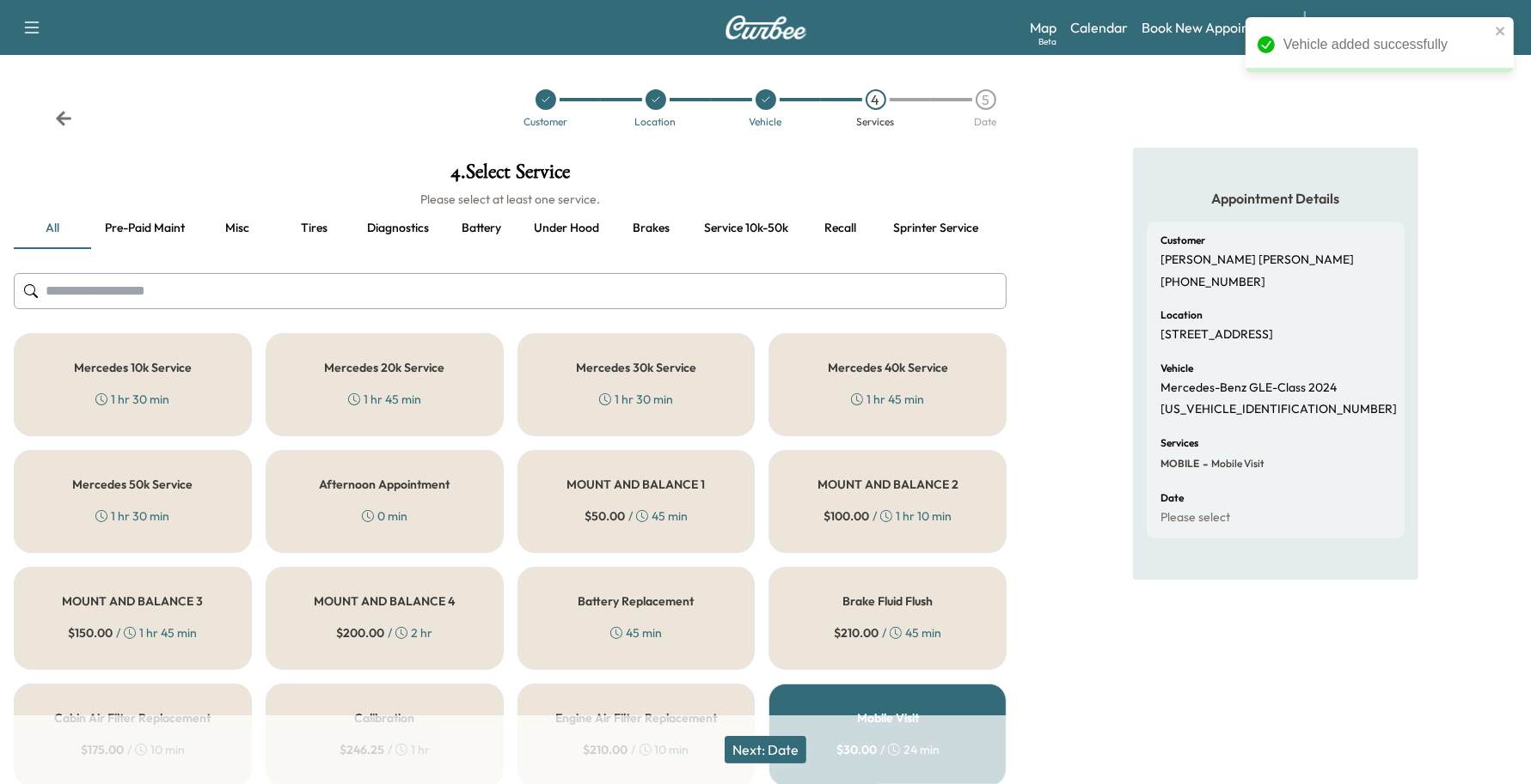
drag, startPoint x: 355, startPoint y: 380, endPoint x: 376, endPoint y: 391, distance: 23.7
click at [357, 380] on div "Mercedes 20k Service 1 hr 45 min" at bounding box center [384, 385] width 238 height 103
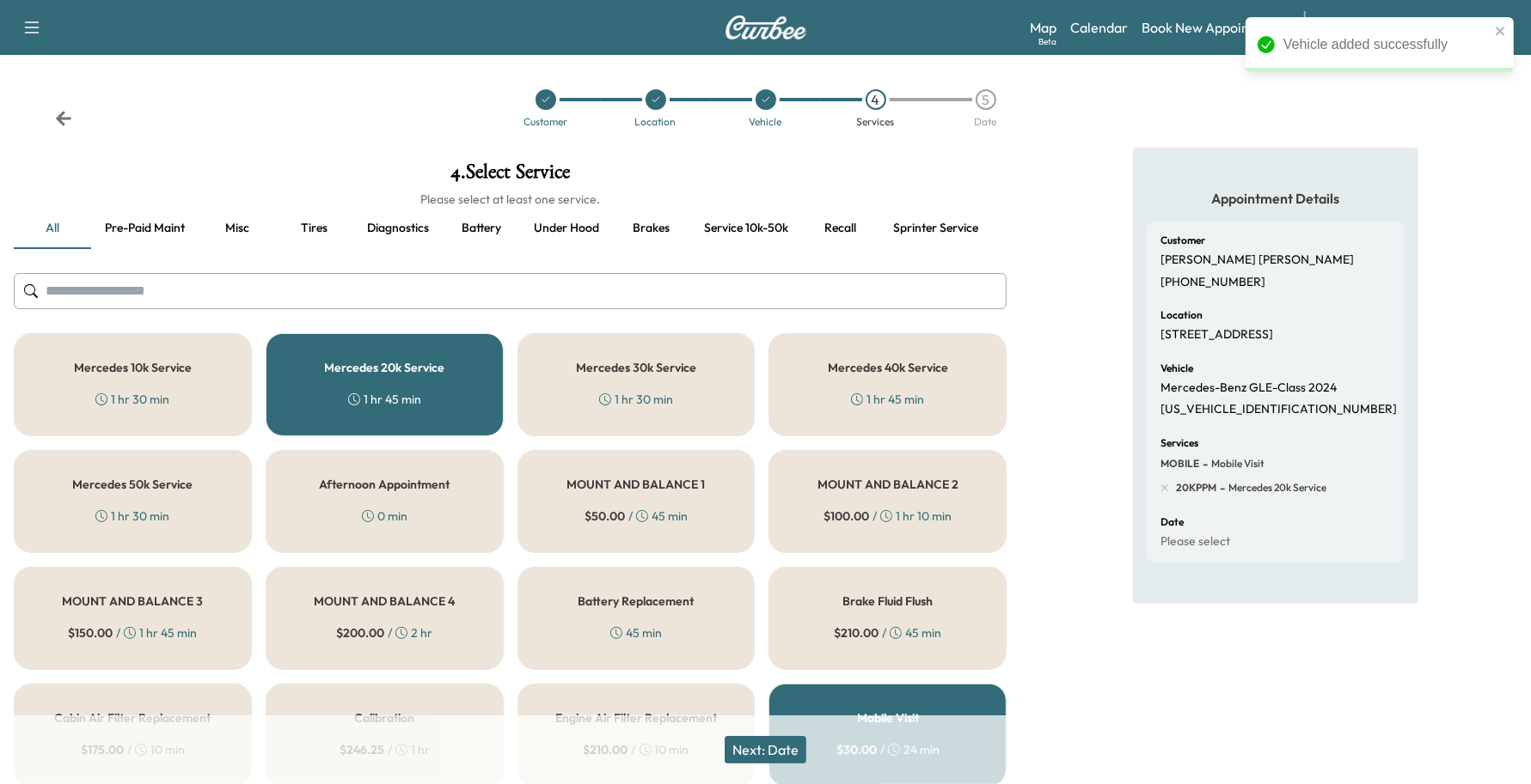
click at [759, 739] on button "Next: Date" at bounding box center [765, 749] width 82 height 28
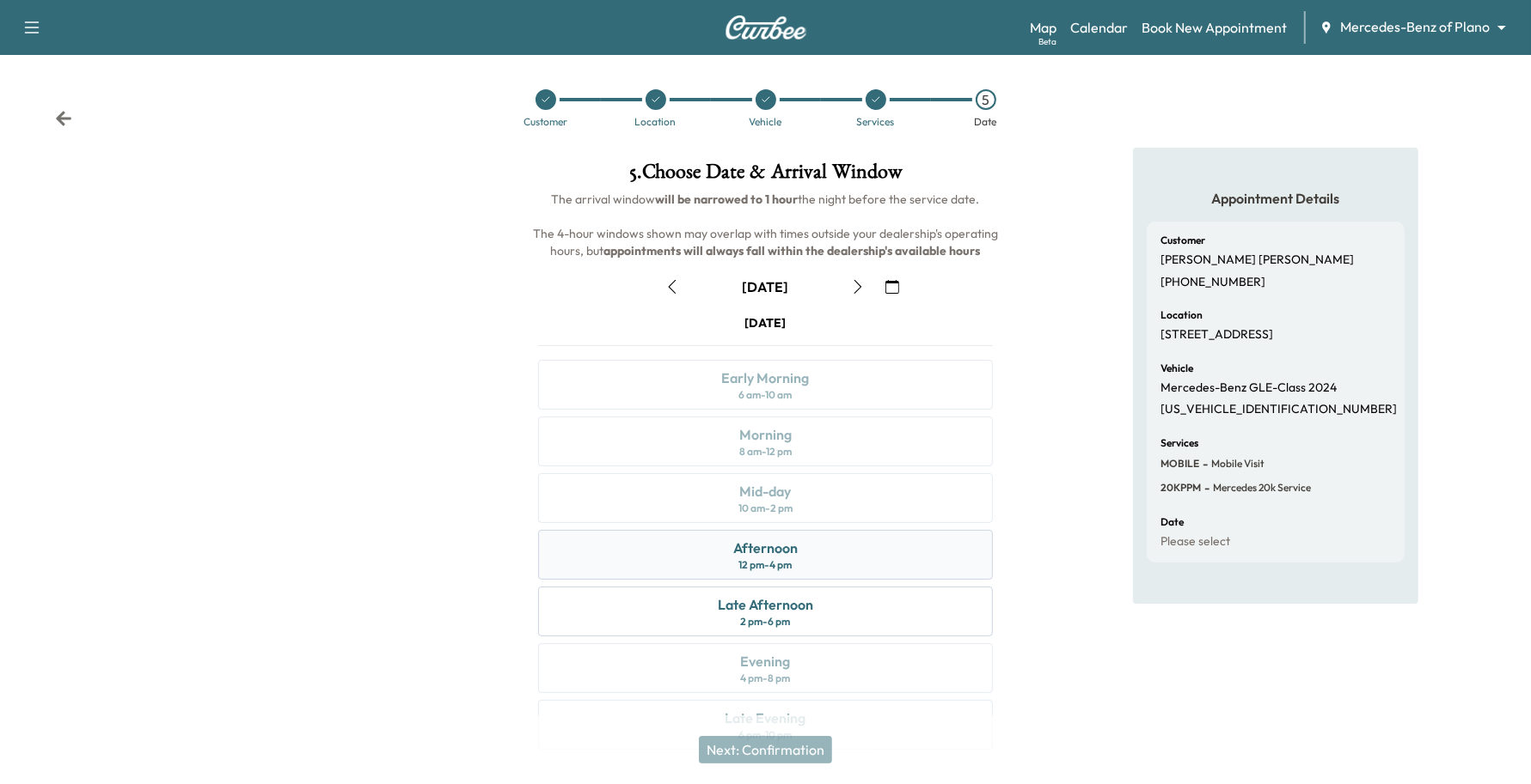
click at [854, 551] on div "Afternoon 12 pm - 4 pm" at bounding box center [765, 555] width 455 height 50
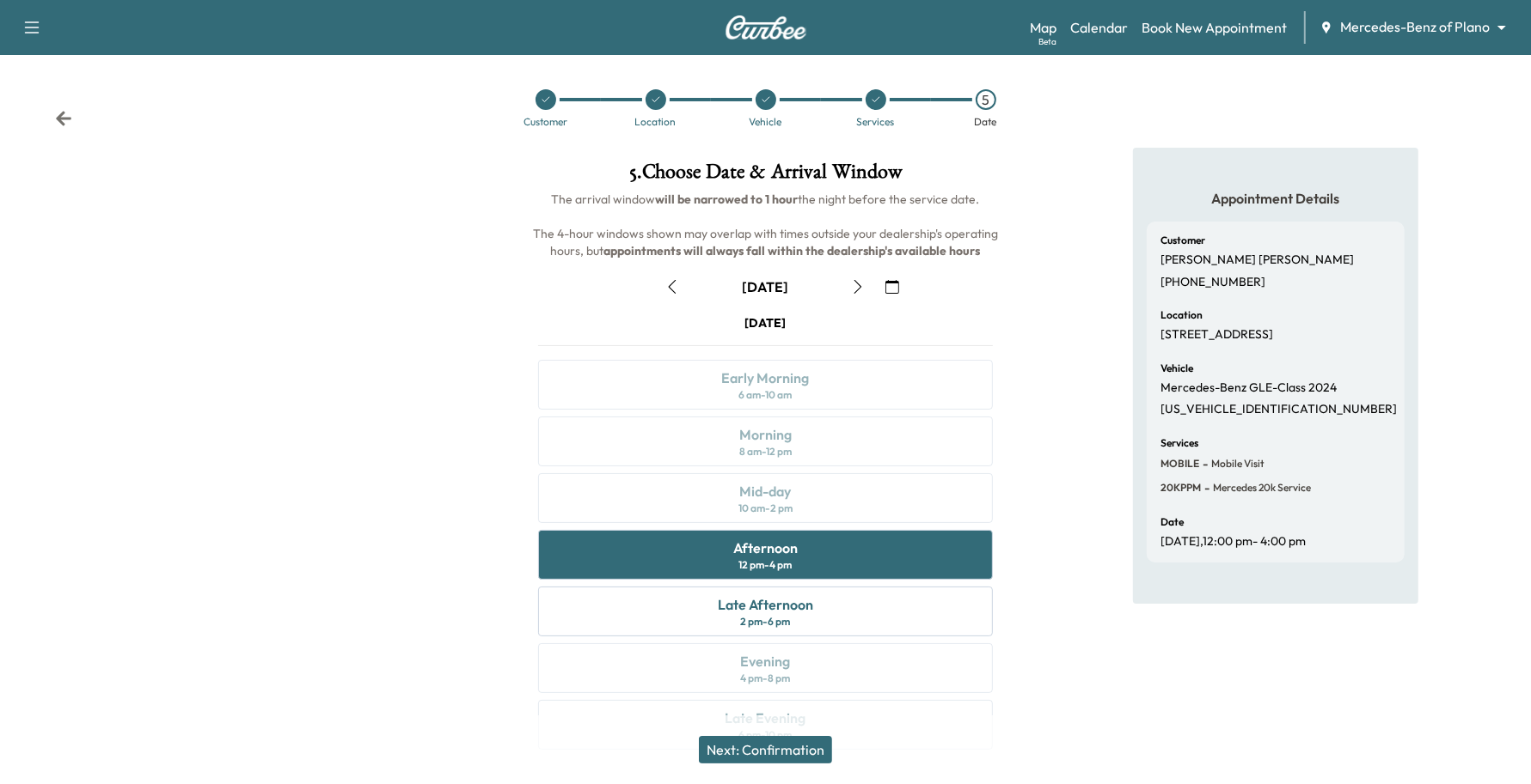
click at [886, 289] on icon "button" at bounding box center [892, 287] width 13 height 13
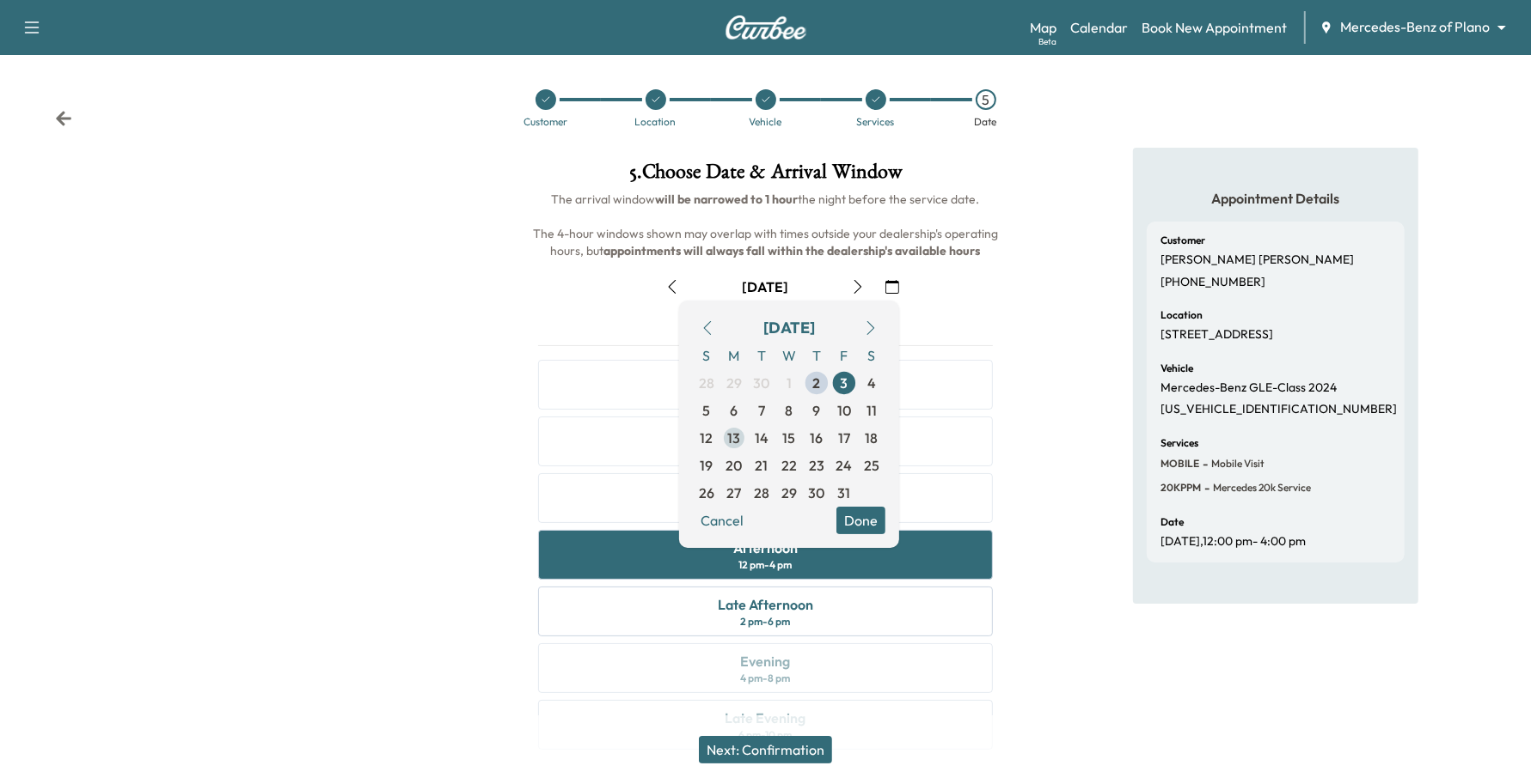
click at [735, 443] on span "13" at bounding box center [734, 438] width 13 height 20
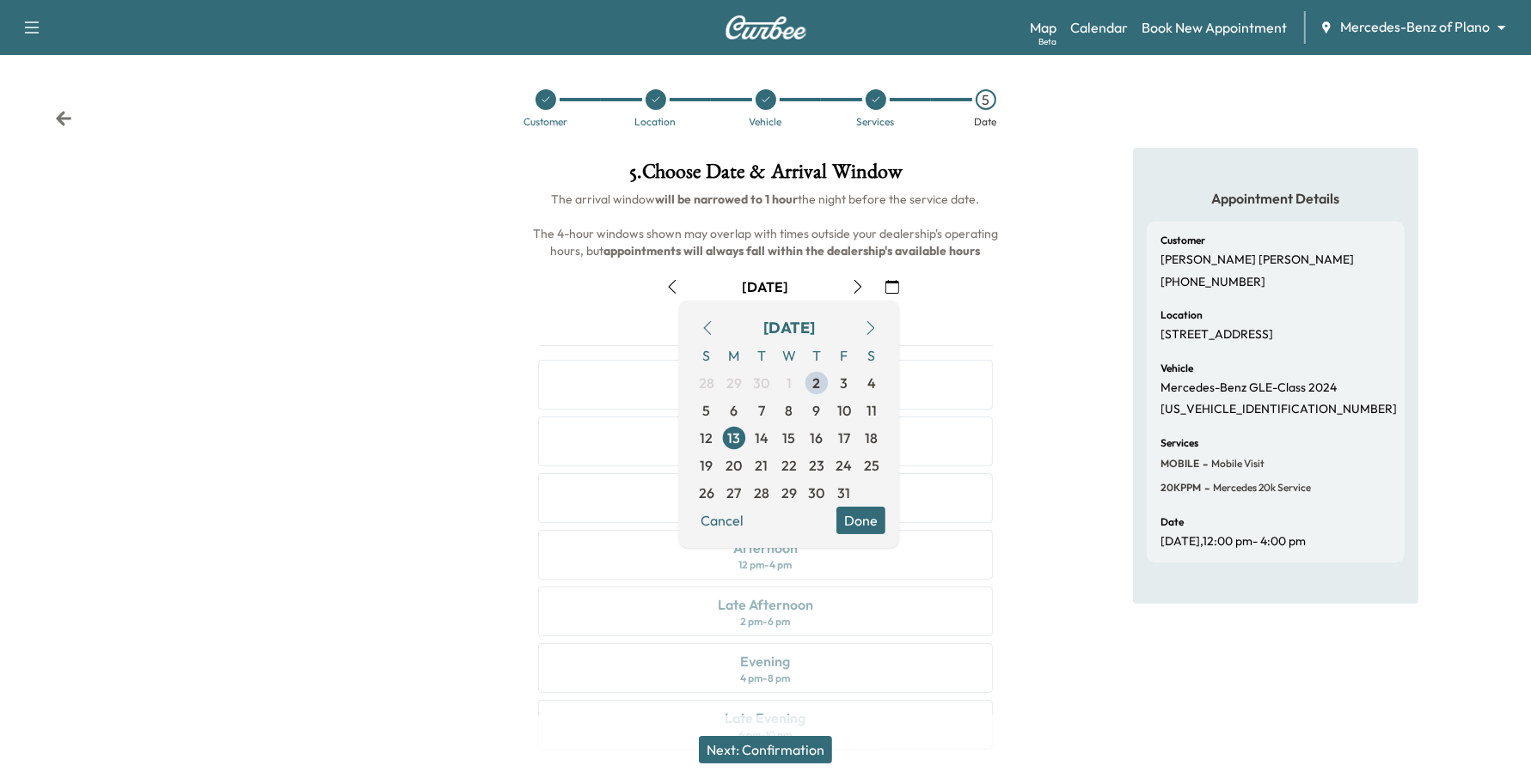
click at [854, 509] on button "Done" at bounding box center [860, 520] width 49 height 28
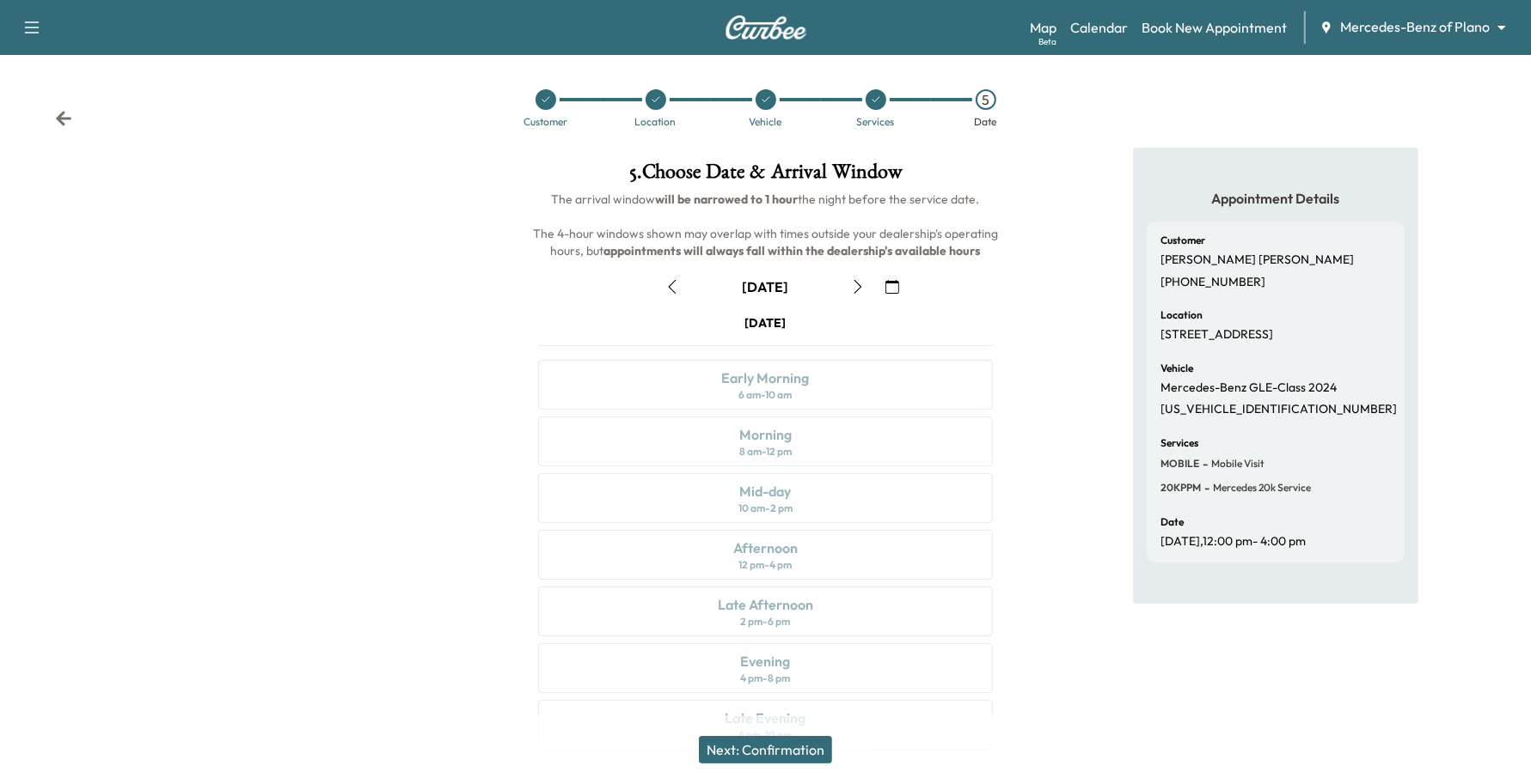
click at [860, 286] on icon "button" at bounding box center [858, 287] width 8 height 13
click at [860, 288] on icon "button" at bounding box center [858, 287] width 8 height 13
click at [660, 286] on button "button" at bounding box center [672, 287] width 29 height 28
click at [663, 286] on button "button" at bounding box center [672, 287] width 29 height 28
click at [851, 292] on icon "button" at bounding box center [857, 287] width 13 height 13
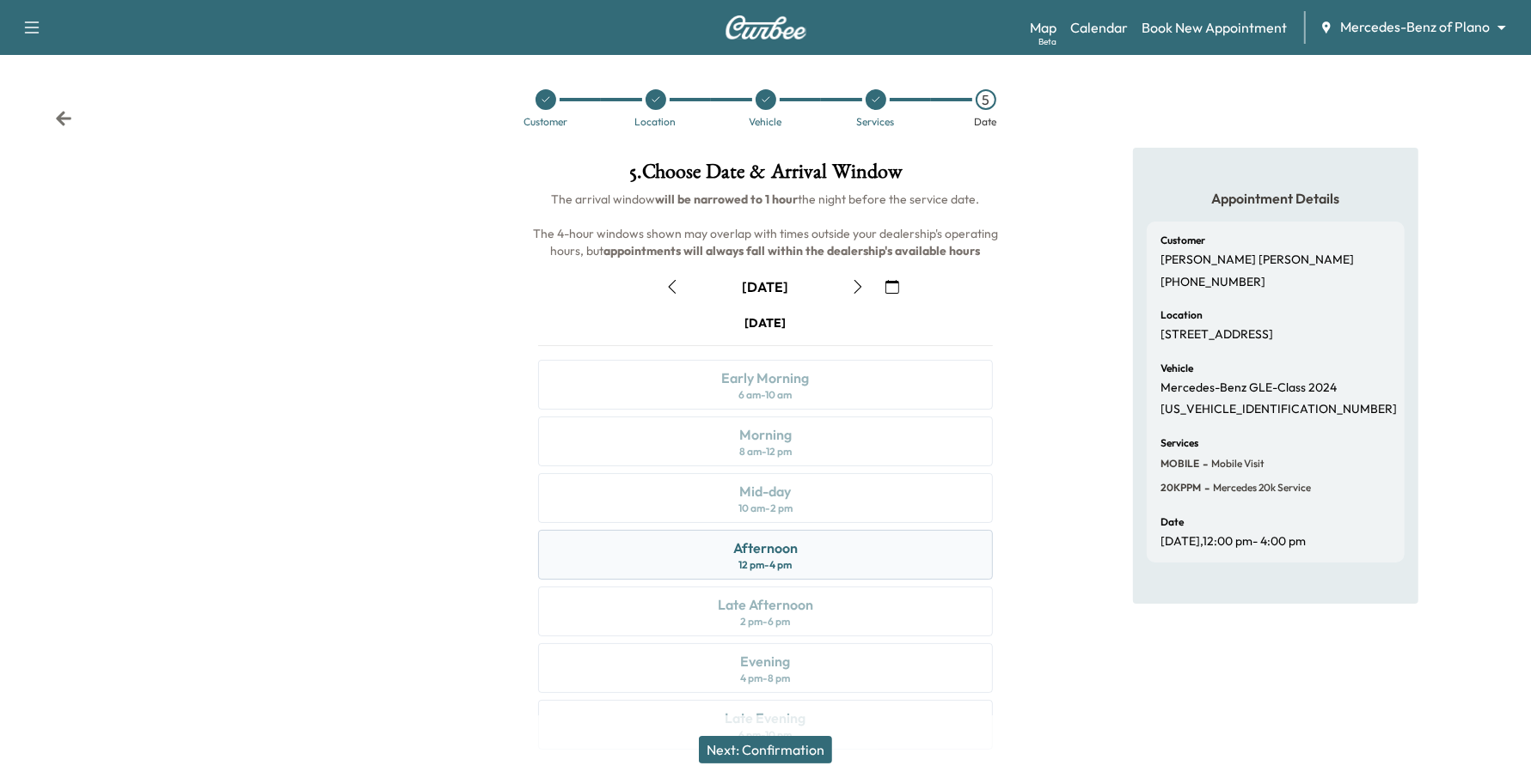
click at [650, 559] on div "Afternoon 12 pm - 4 pm" at bounding box center [765, 555] width 455 height 50
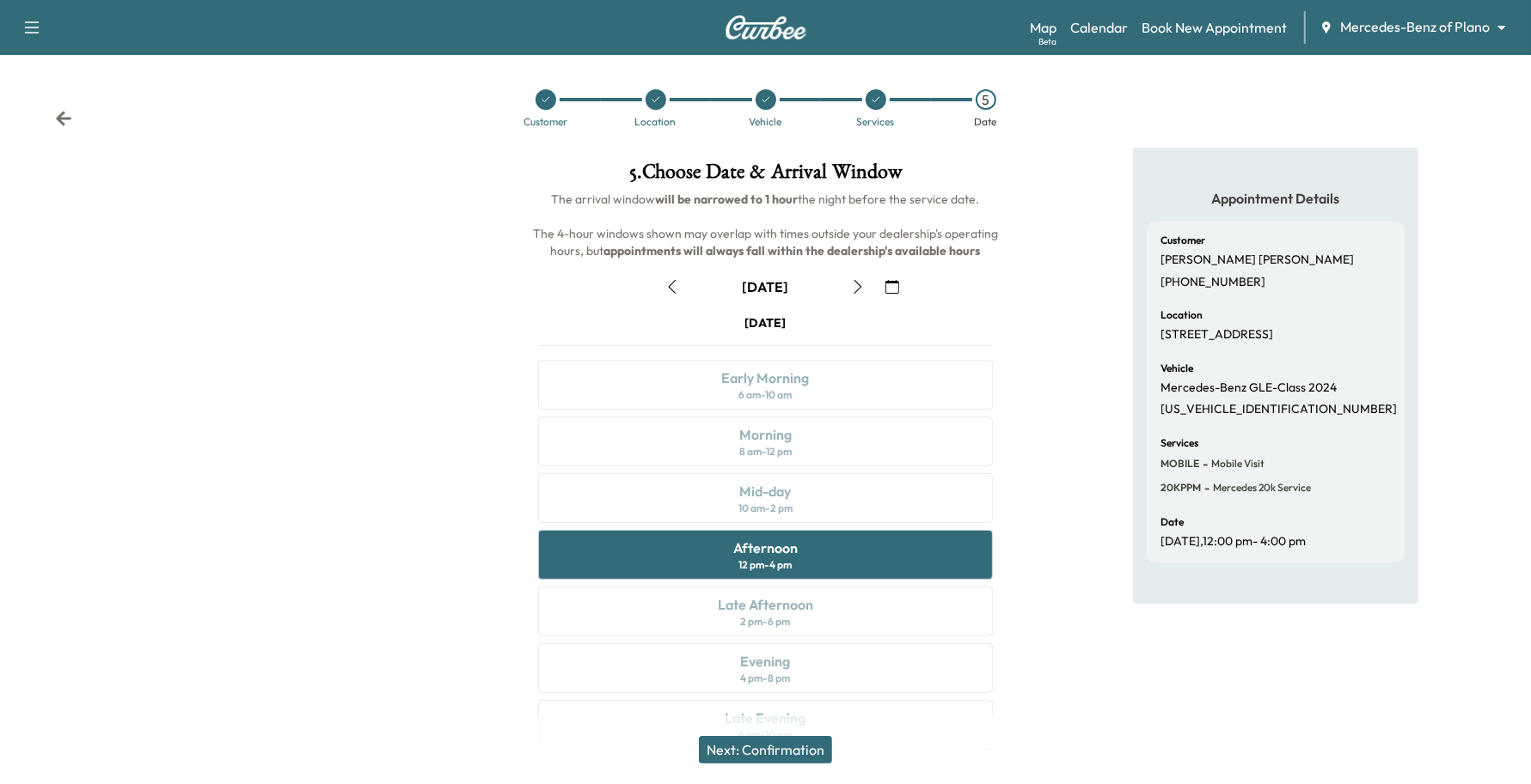
click at [812, 746] on button "Next: Confirmation" at bounding box center [765, 749] width 133 height 28
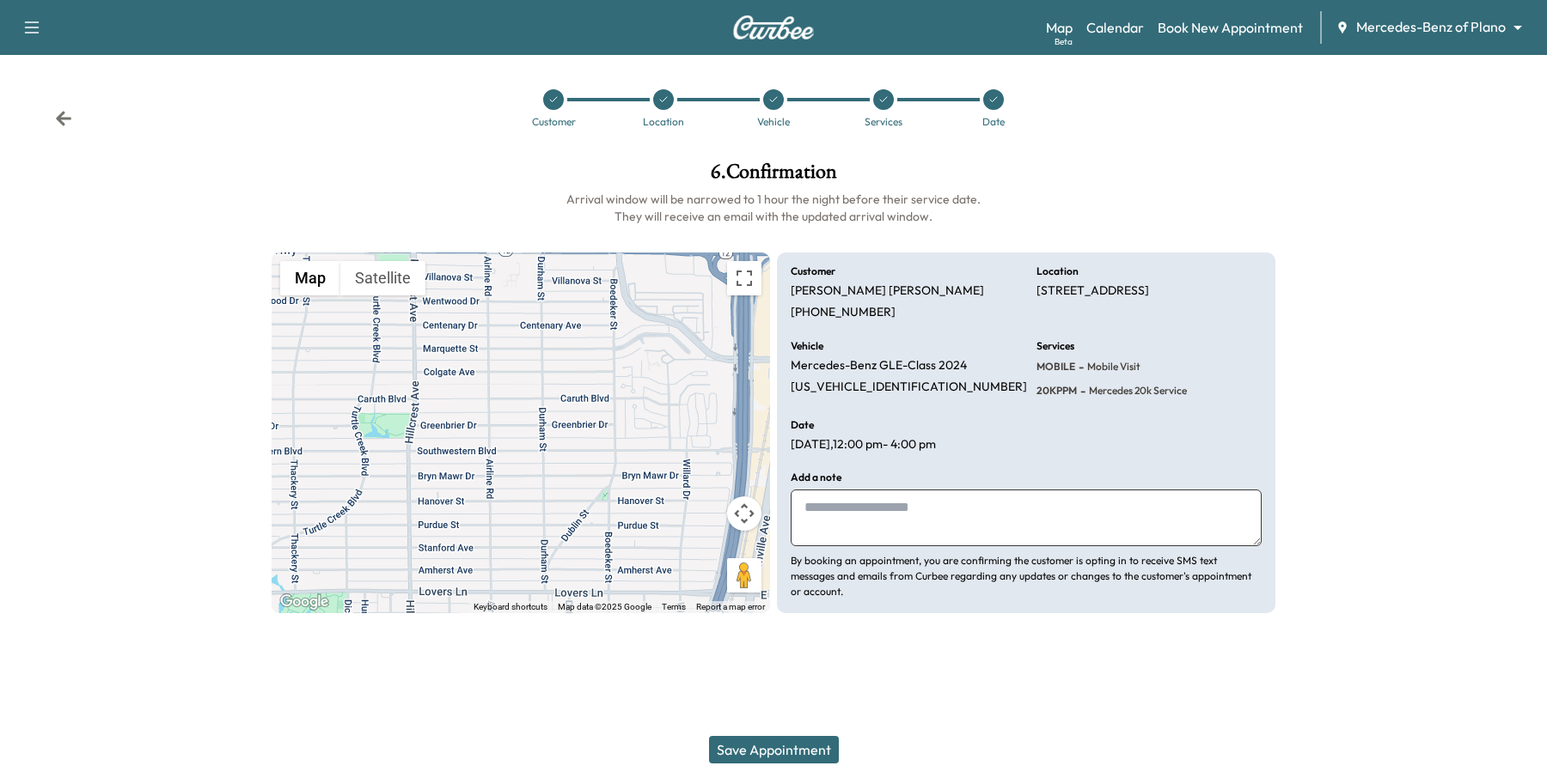
drag, startPoint x: 812, startPoint y: 746, endPoint x: 792, endPoint y: 736, distance: 22.4
click at [810, 753] on button "Save Appointment" at bounding box center [774, 749] width 130 height 28
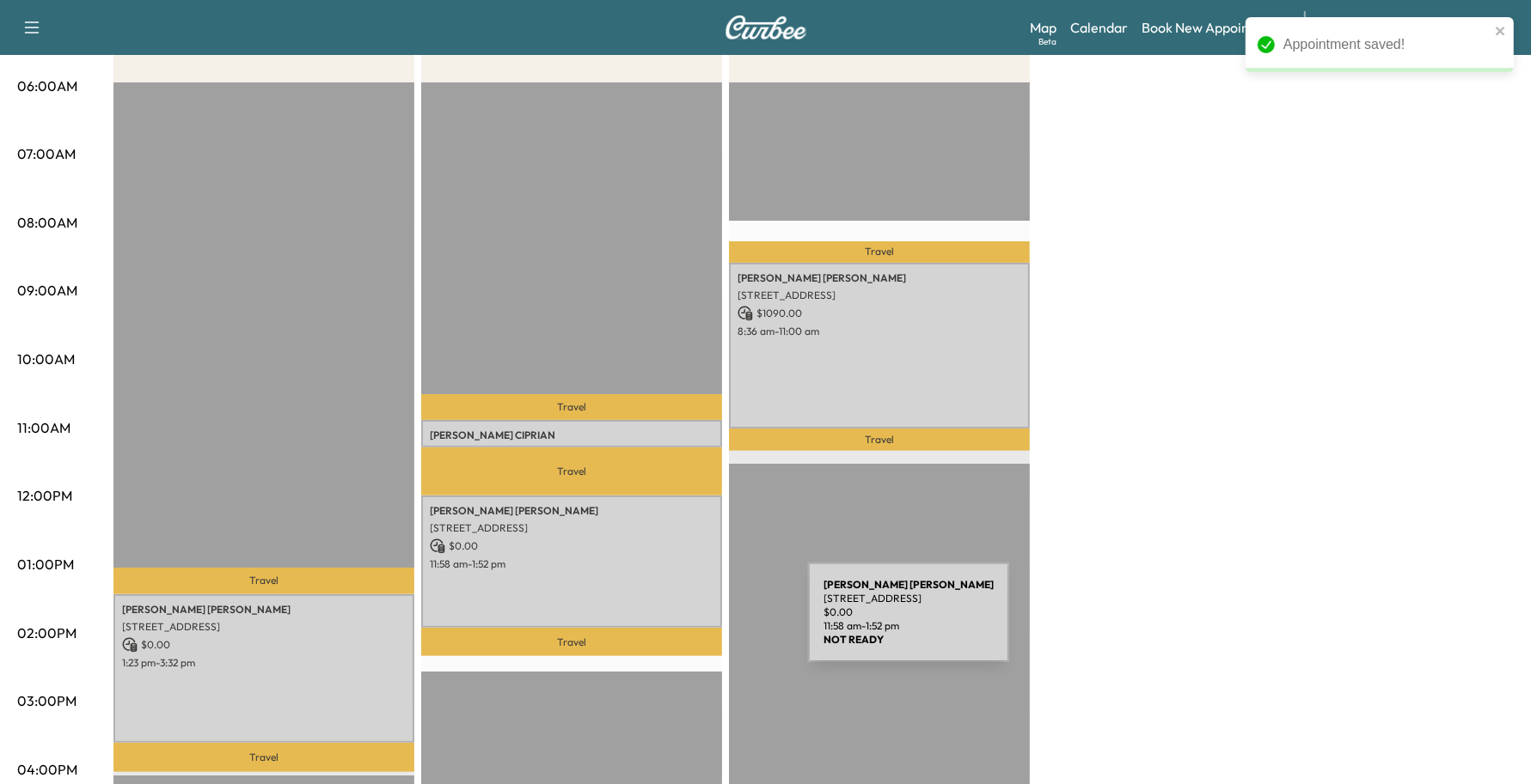
scroll to position [322, 0]
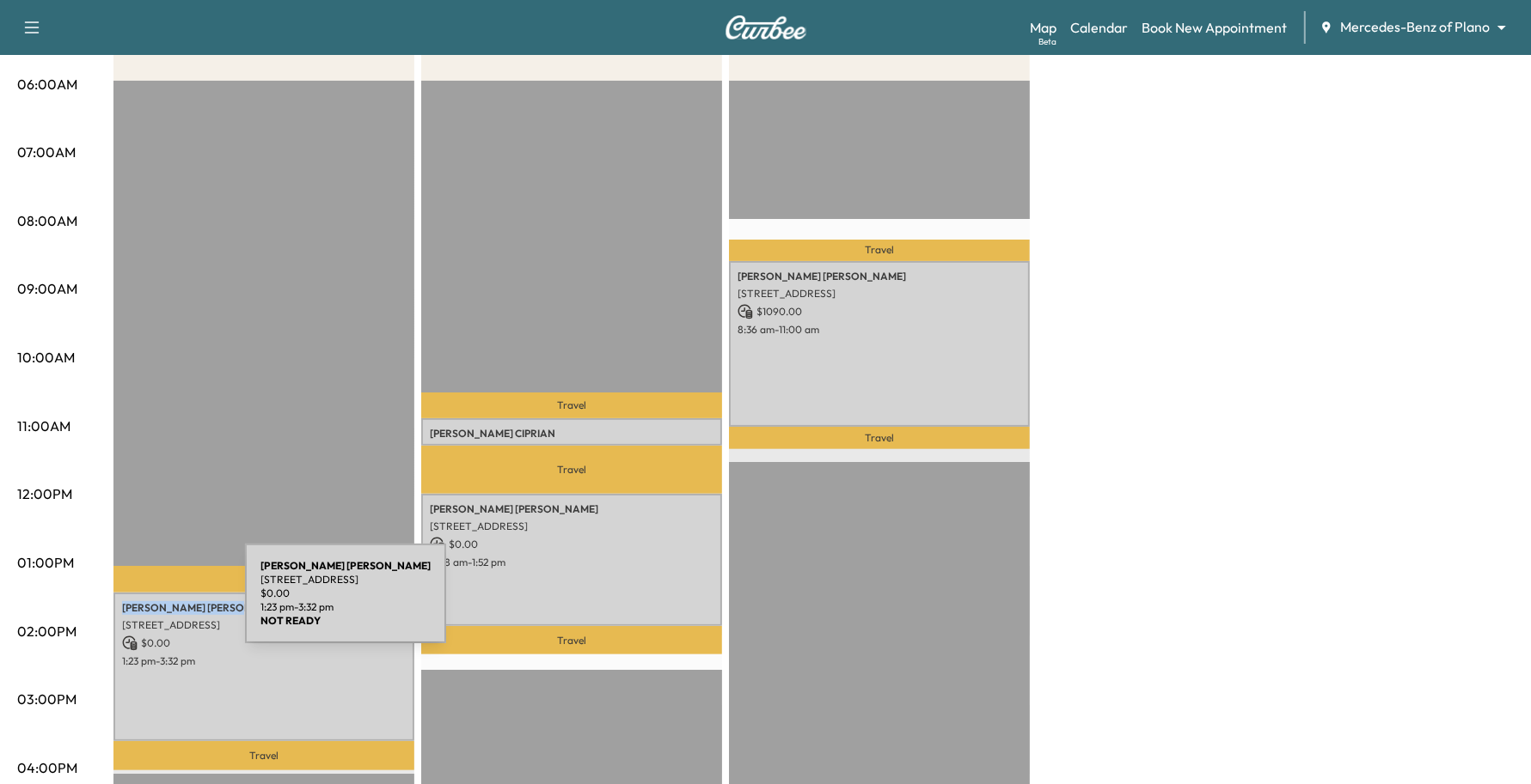
drag, startPoint x: 214, startPoint y: 595, endPoint x: 116, endPoint y: 604, distance: 98.4
click at [116, 604] on div "[PERSON_NAME] [STREET_ADDRESS] $ 0.00 1:23 pm - 3:32 pm" at bounding box center [264, 667] width 301 height 149
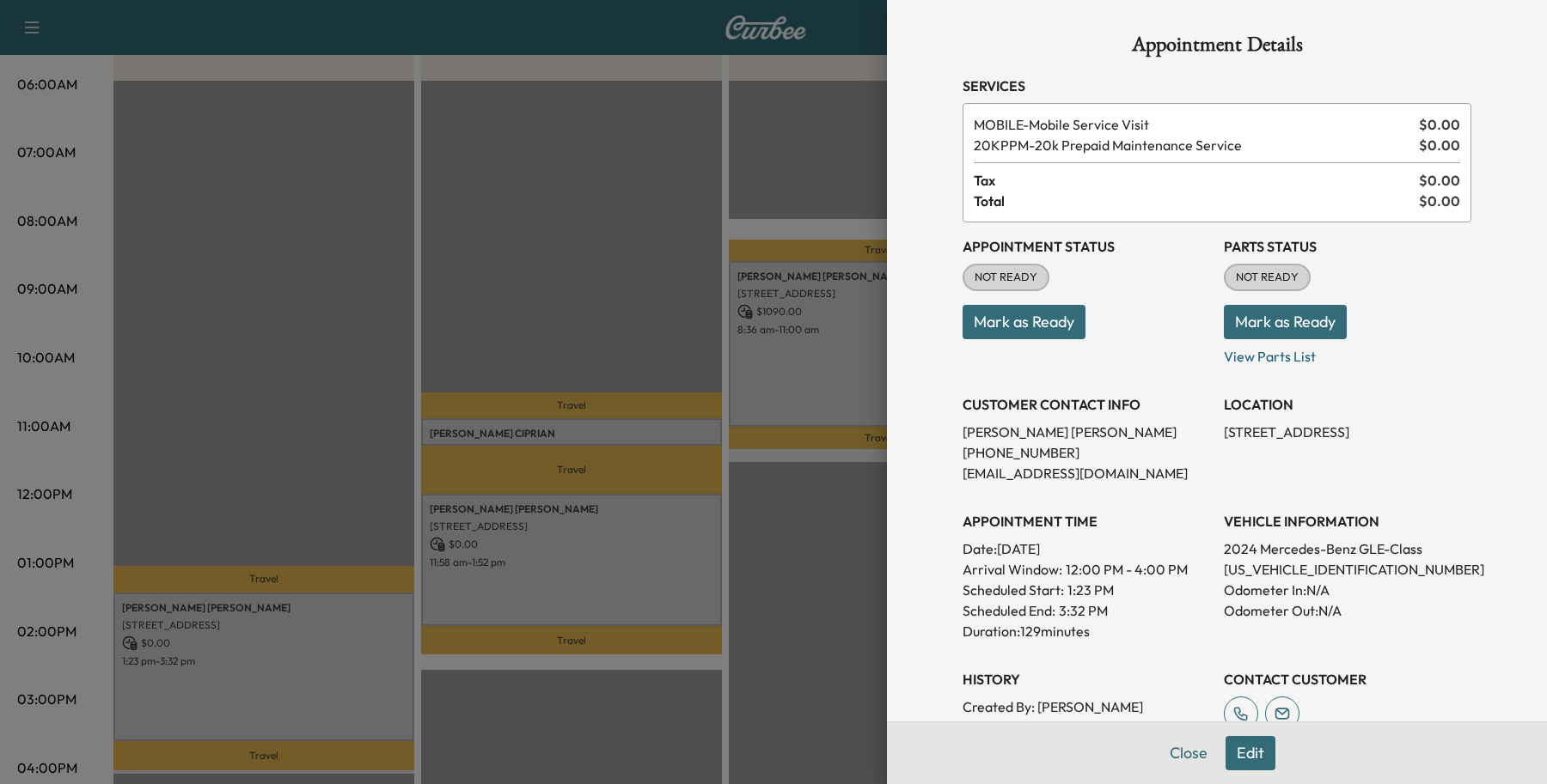
drag, startPoint x: 134, startPoint y: 598, endPoint x: 143, endPoint y: 599, distance: 9.1
click at [143, 599] on div at bounding box center [774, 392] width 1547 height 784
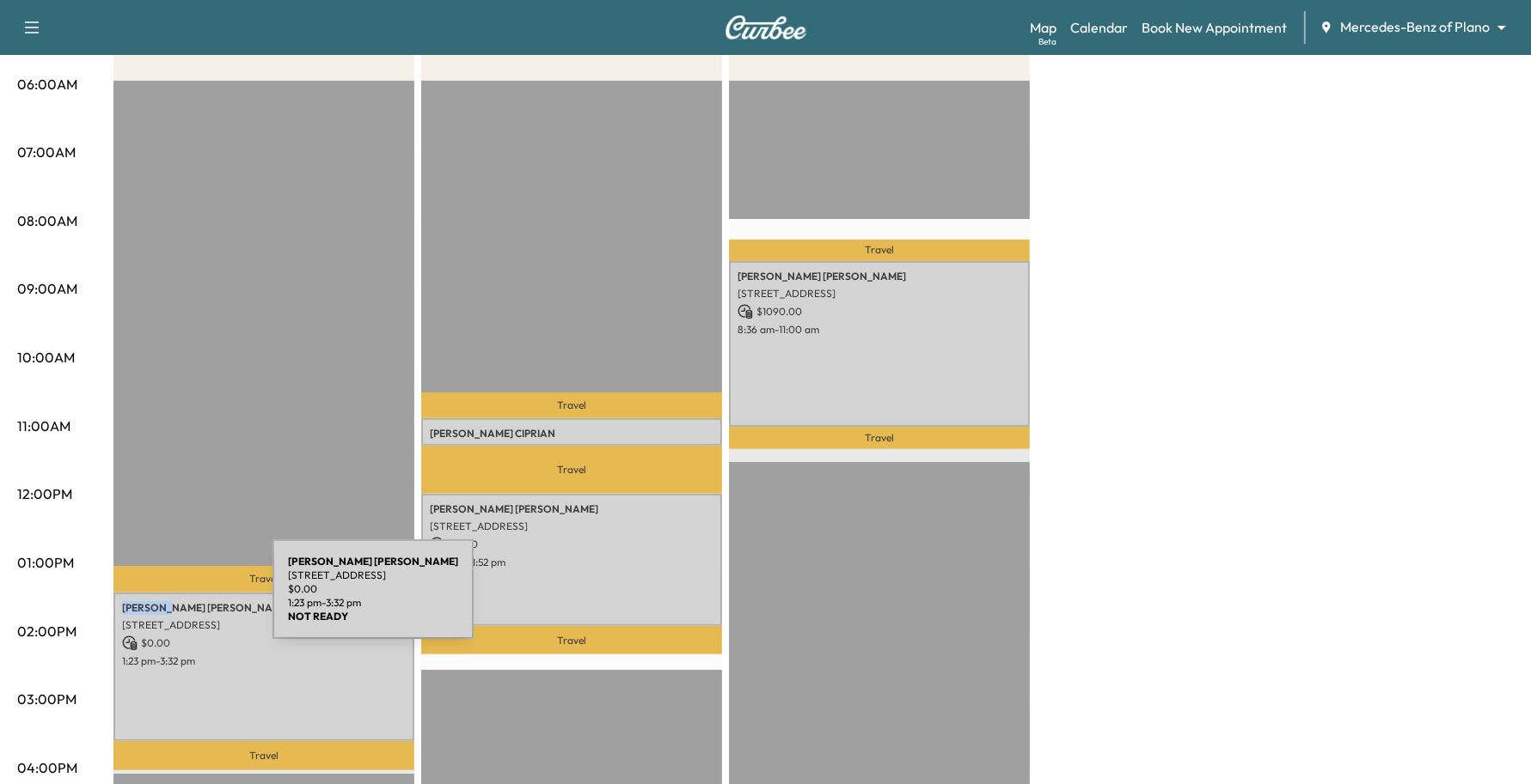
click at [143, 601] on p "[PERSON_NAME]" at bounding box center [264, 608] width 284 height 13
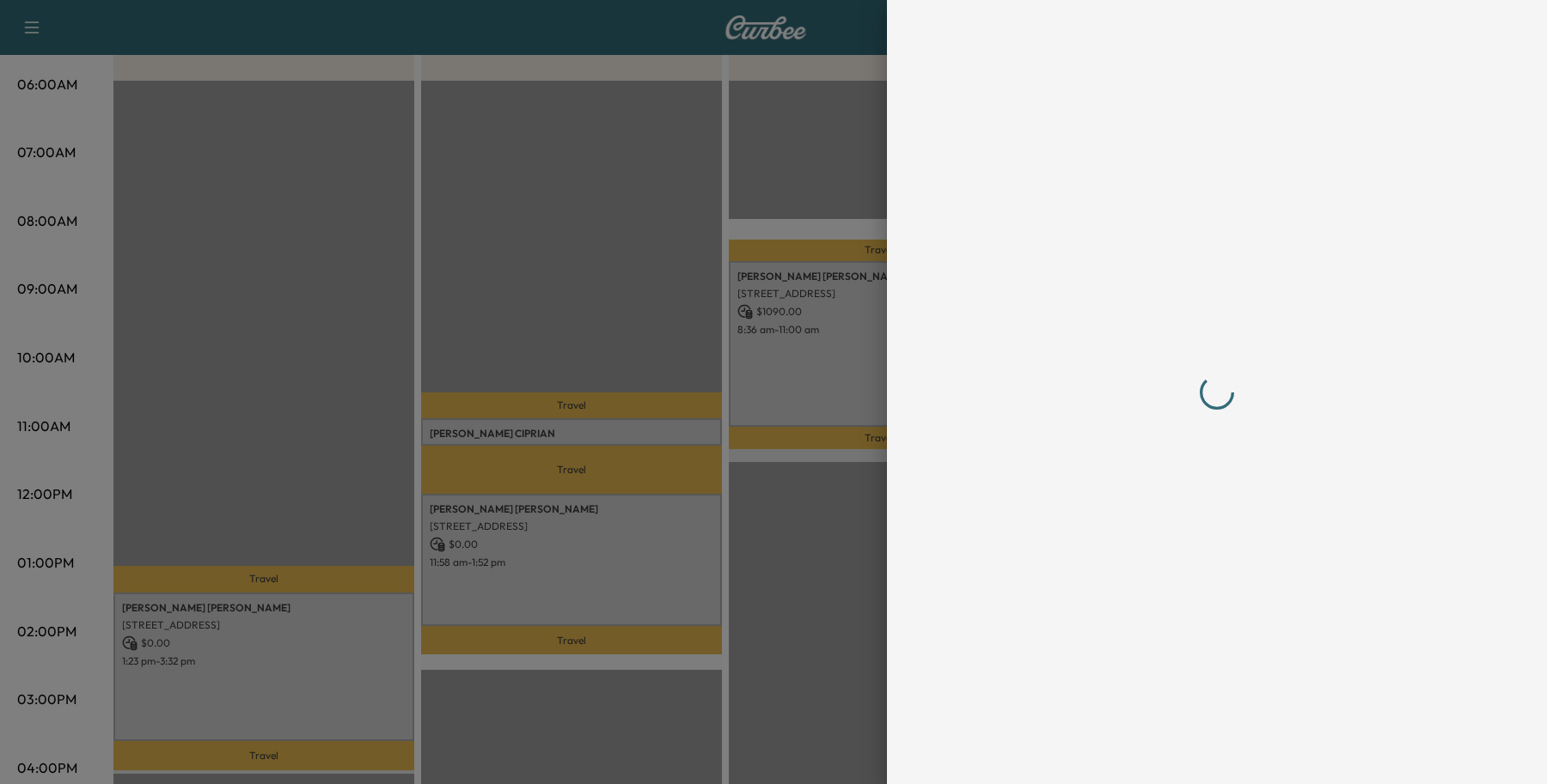
click at [143, 599] on div at bounding box center [774, 392] width 1547 height 784
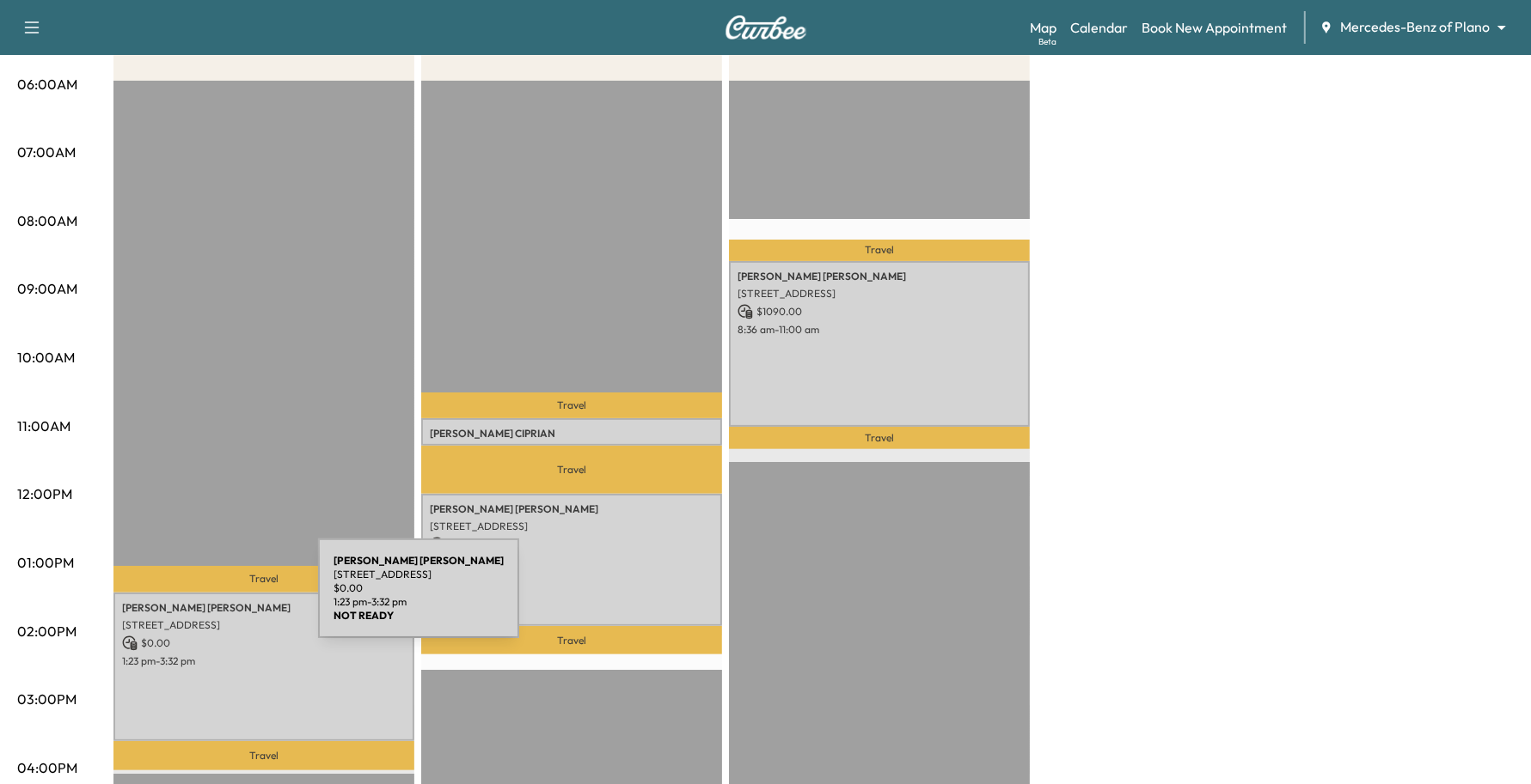
click at [189, 601] on p "[PERSON_NAME]" at bounding box center [264, 608] width 284 height 13
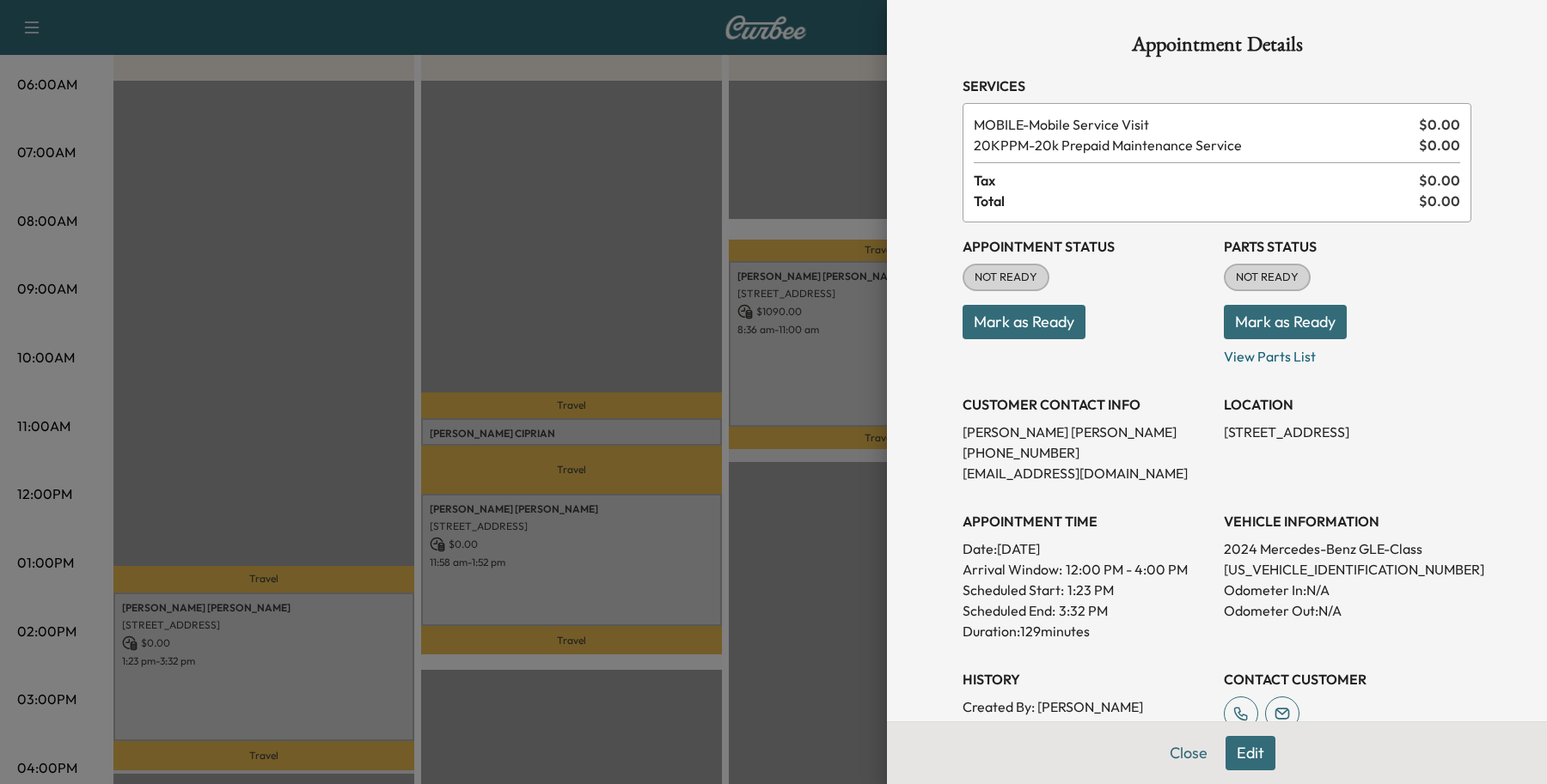
drag, startPoint x: 191, startPoint y: 599, endPoint x: 92, endPoint y: 599, distance: 99.0
click at [92, 599] on div at bounding box center [774, 392] width 1547 height 784
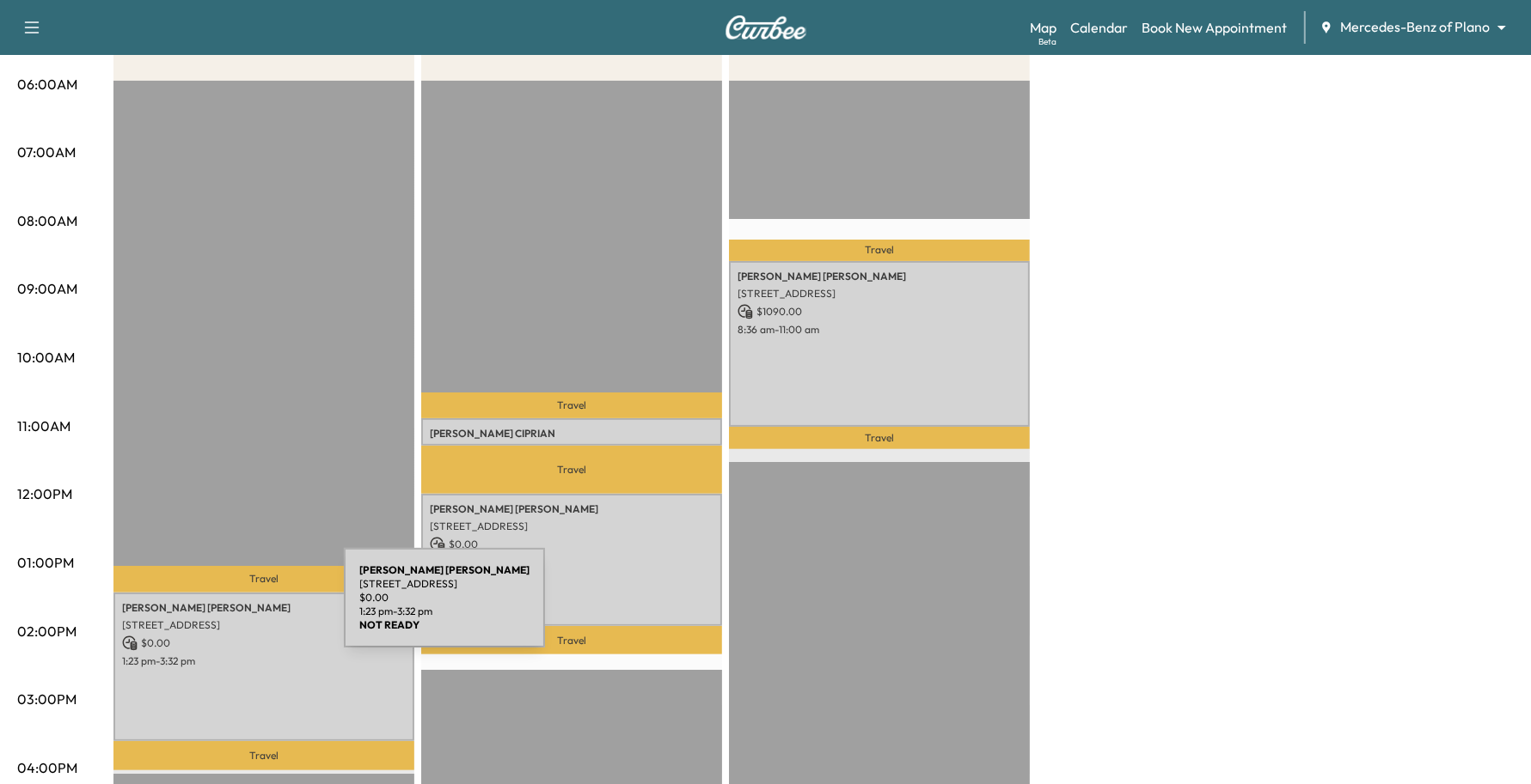
click at [213, 615] on div "[PERSON_NAME] [STREET_ADDRESS] $ 0.00 1:23 pm - 3:32 pm" at bounding box center [264, 667] width 301 height 149
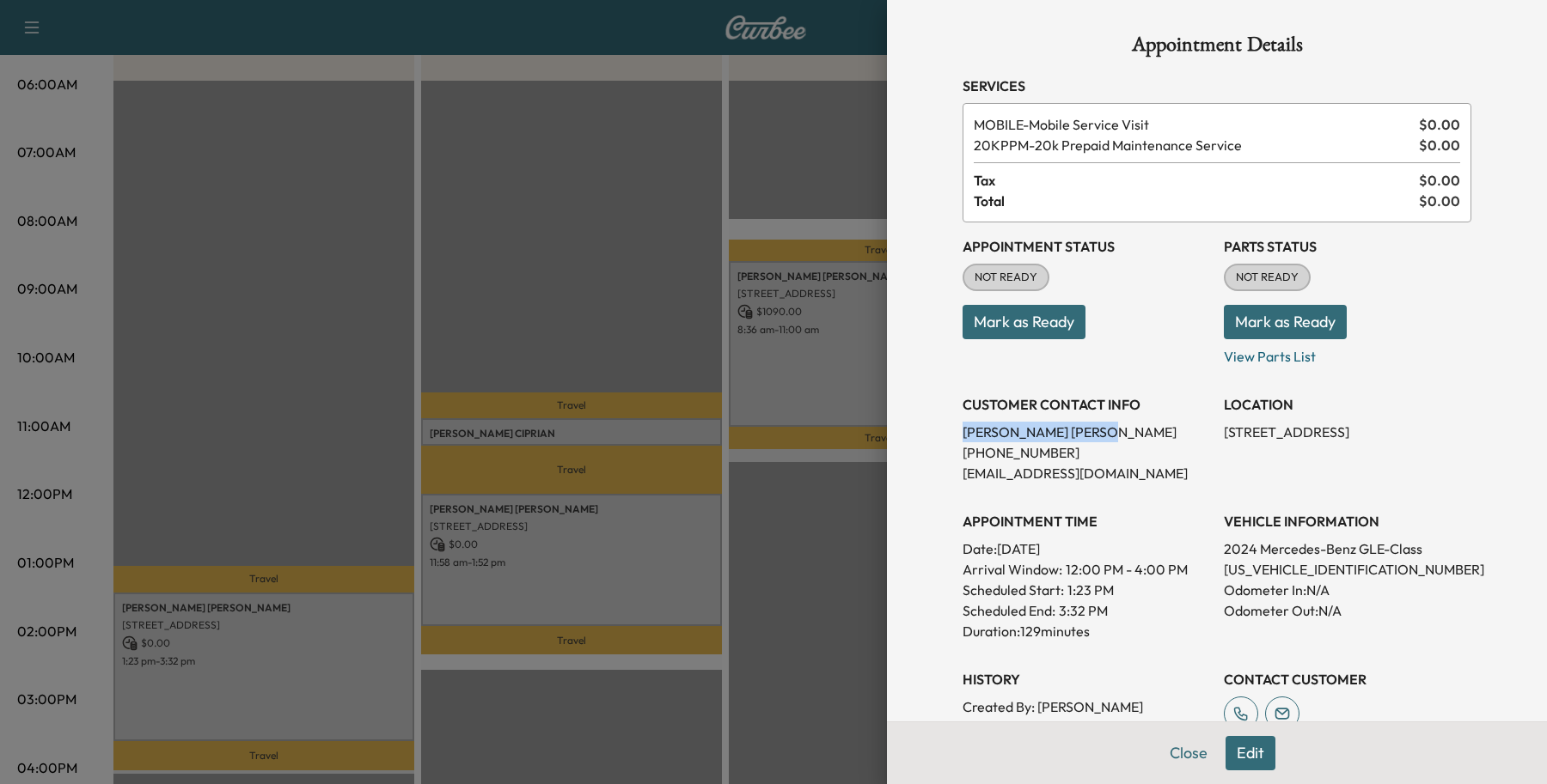
drag, startPoint x: 1038, startPoint y: 437, endPoint x: 939, endPoint y: 434, distance: 99.0
click at [899, 440] on div "Appointment Details Services MOBILE - Mobile Service Visit $ 0.00 20KPPM - 20k …" at bounding box center [1217, 392] width 660 height 784
copy p "[PERSON_NAME]"
click at [1158, 749] on button "Close" at bounding box center [1188, 753] width 61 height 35
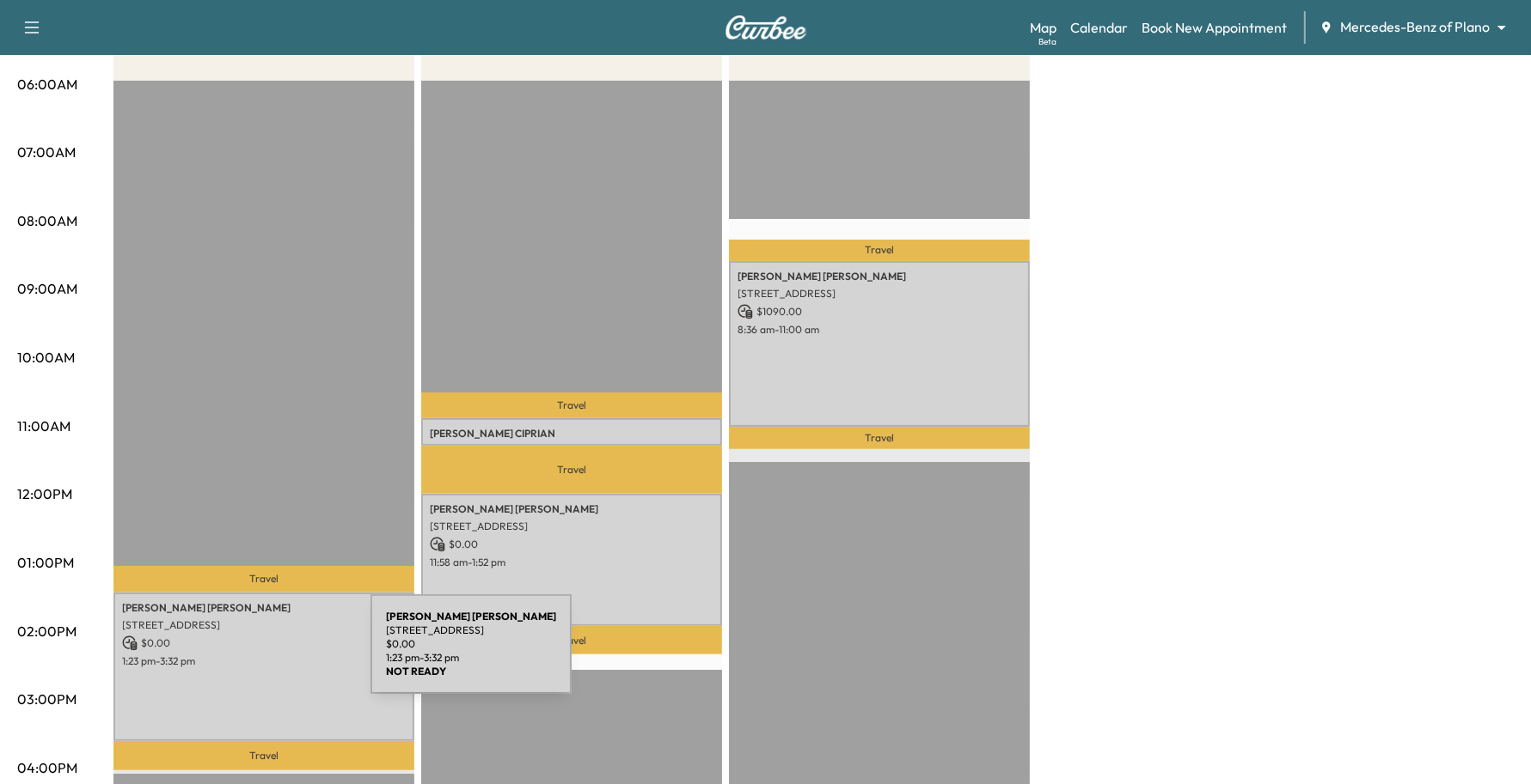
click at [242, 655] on p "1:23 pm - 3:32 pm" at bounding box center [264, 662] width 284 height 13
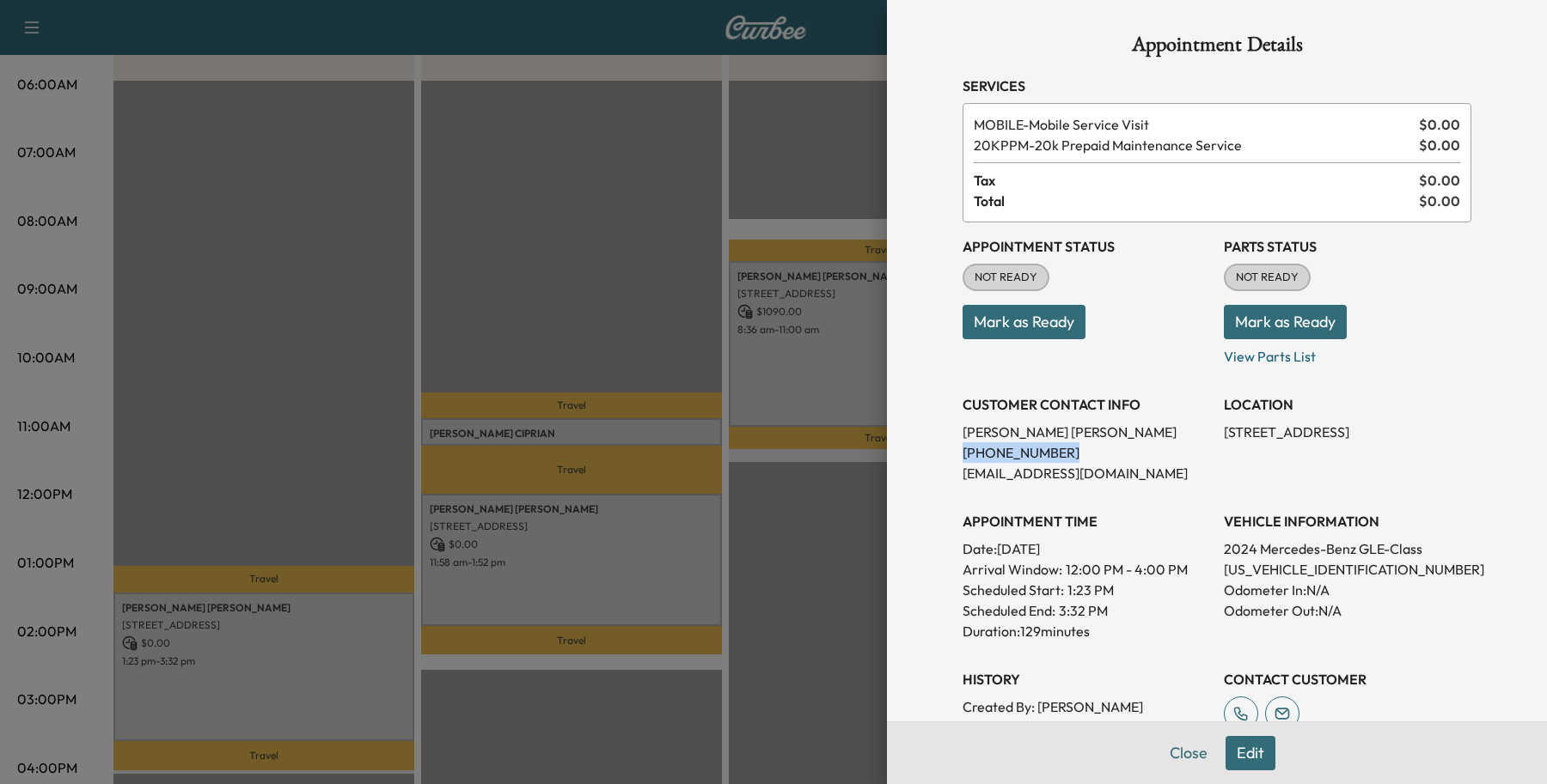
drag, startPoint x: 1049, startPoint y: 449, endPoint x: 929, endPoint y: 457, distance: 120.3
click at [942, 457] on div "Appointment Details Services MOBILE - Mobile Service Visit $ 0.00 20KPPM - 20k …" at bounding box center [1217, 494] width 550 height 989
copy p "[PHONE_NUMBER]"
drag, startPoint x: 1033, startPoint y: 449, endPoint x: 922, endPoint y: 461, distance: 111.6
click at [922, 461] on div "Appointment Details Services MOBILE - Mobile Service Visit $ 0.00 20KPPM - 20k …" at bounding box center [1217, 392] width 660 height 784
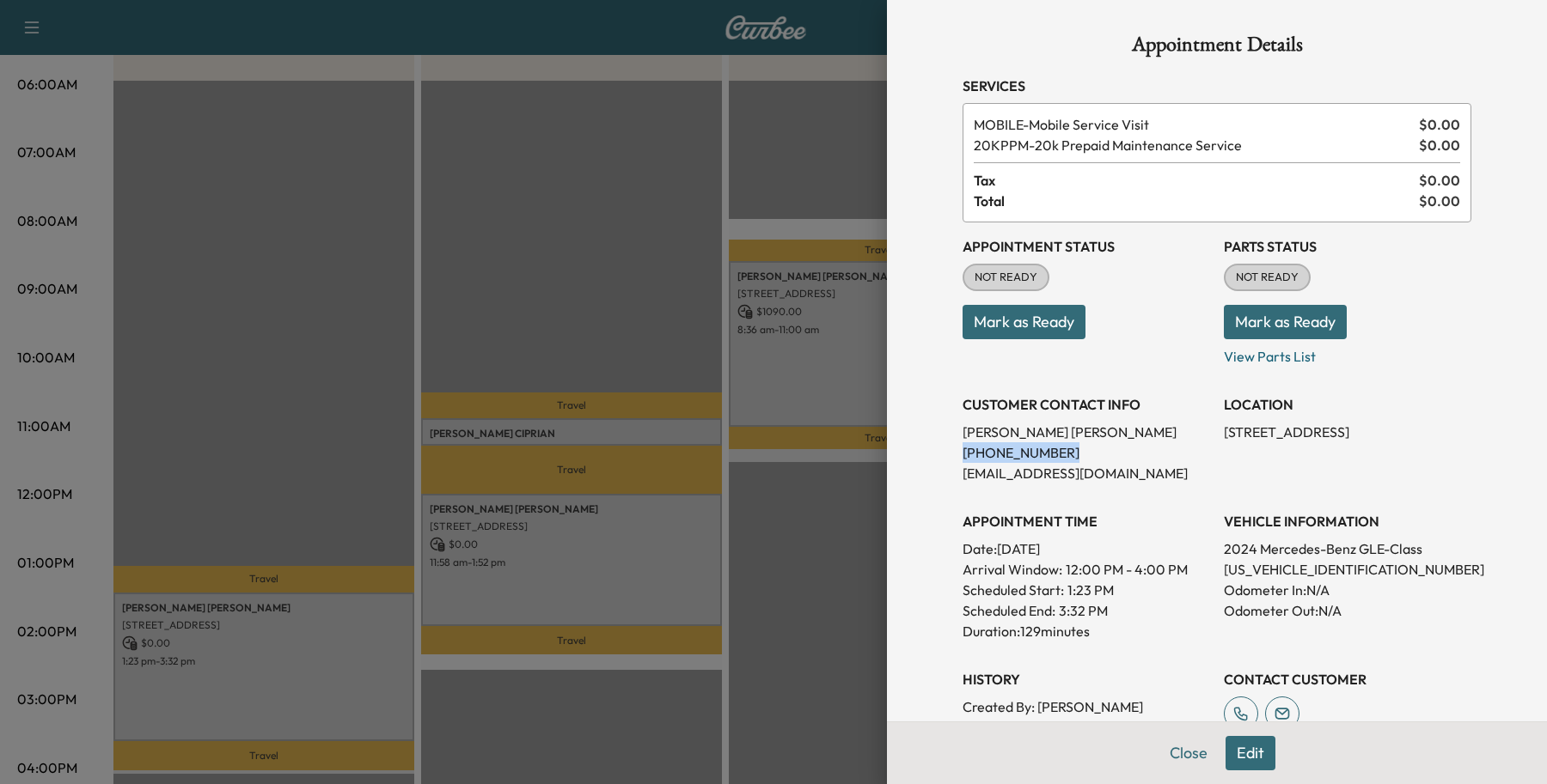
copy p "[PHONE_NUMBER]"
click at [1164, 752] on button "Close" at bounding box center [1188, 753] width 61 height 35
